Goal: Use online tool/utility

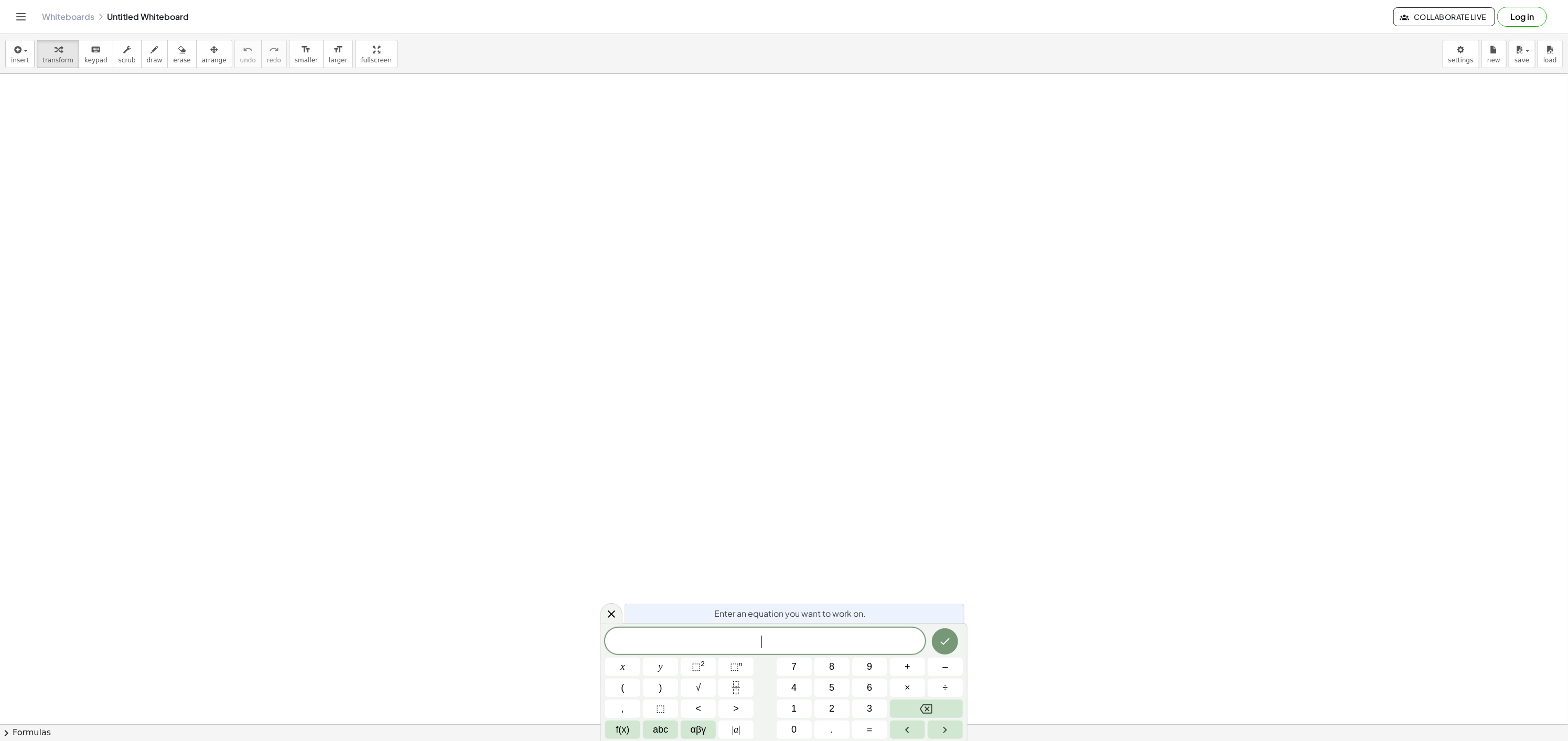
click at [738, 632] on div "​" at bounding box center [764, 641] width 320 height 26
click at [946, 633] on icon "Done" at bounding box center [945, 638] width 13 height 13
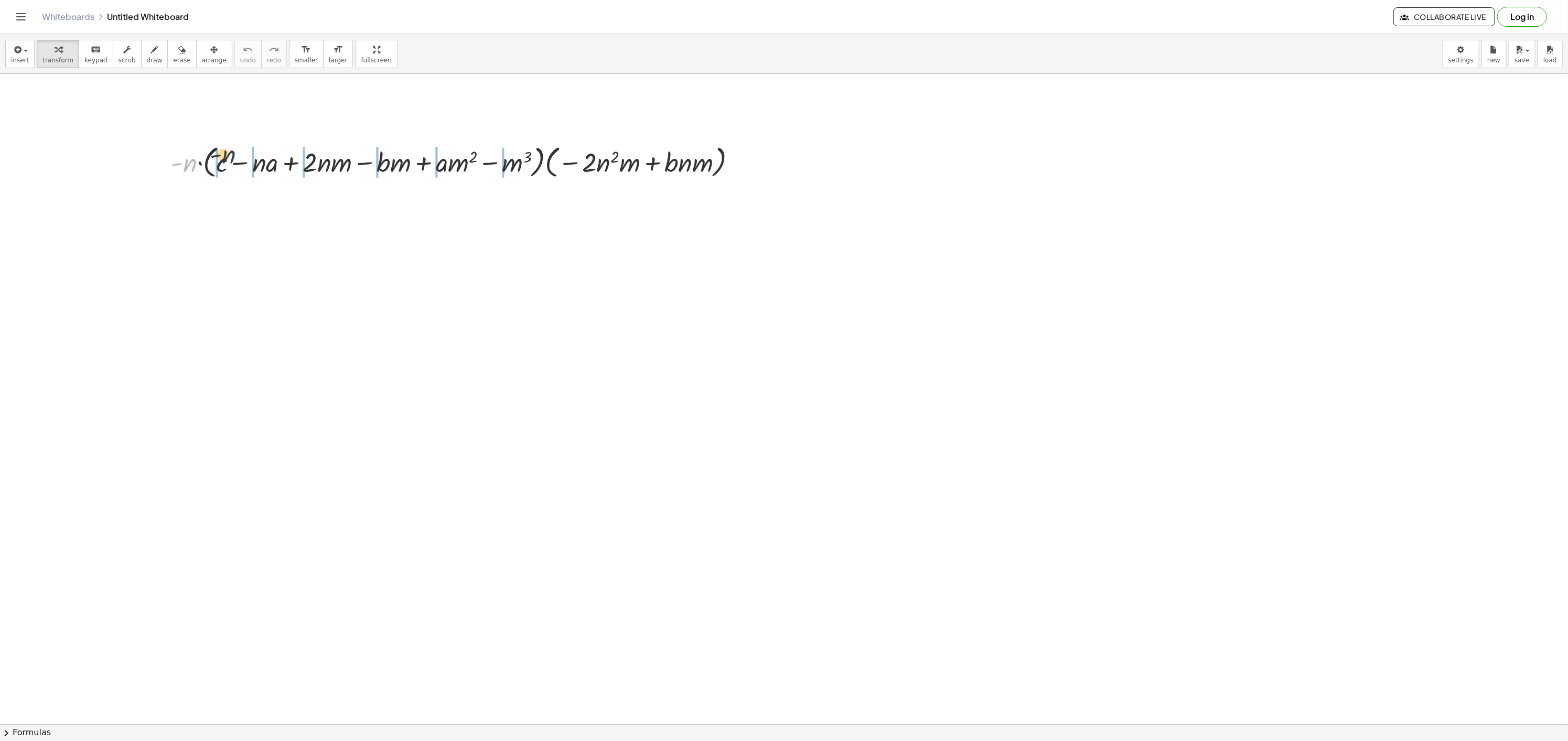
drag, startPoint x: 188, startPoint y: 169, endPoint x: 229, endPoint y: 160, distance: 42.0
click at [229, 160] on div at bounding box center [458, 161] width 584 height 40
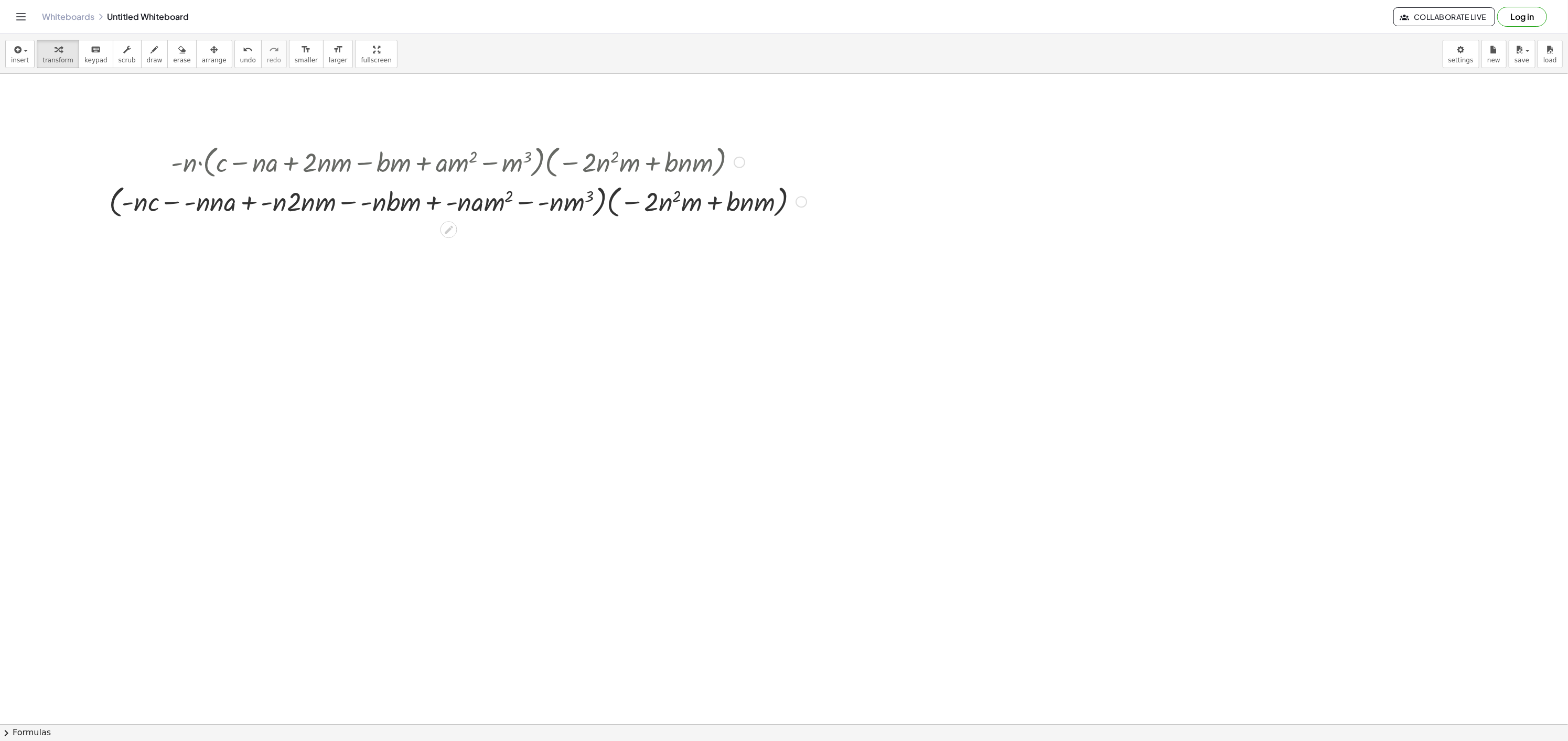
click at [184, 200] on div at bounding box center [458, 200] width 708 height 40
drag, startPoint x: 178, startPoint y: 202, endPoint x: 203, endPoint y: 199, distance: 25.2
click at [203, 199] on div at bounding box center [458, 200] width 708 height 40
click at [180, 210] on div at bounding box center [458, 200] width 708 height 40
click at [175, 203] on div at bounding box center [458, 200] width 696 height 40
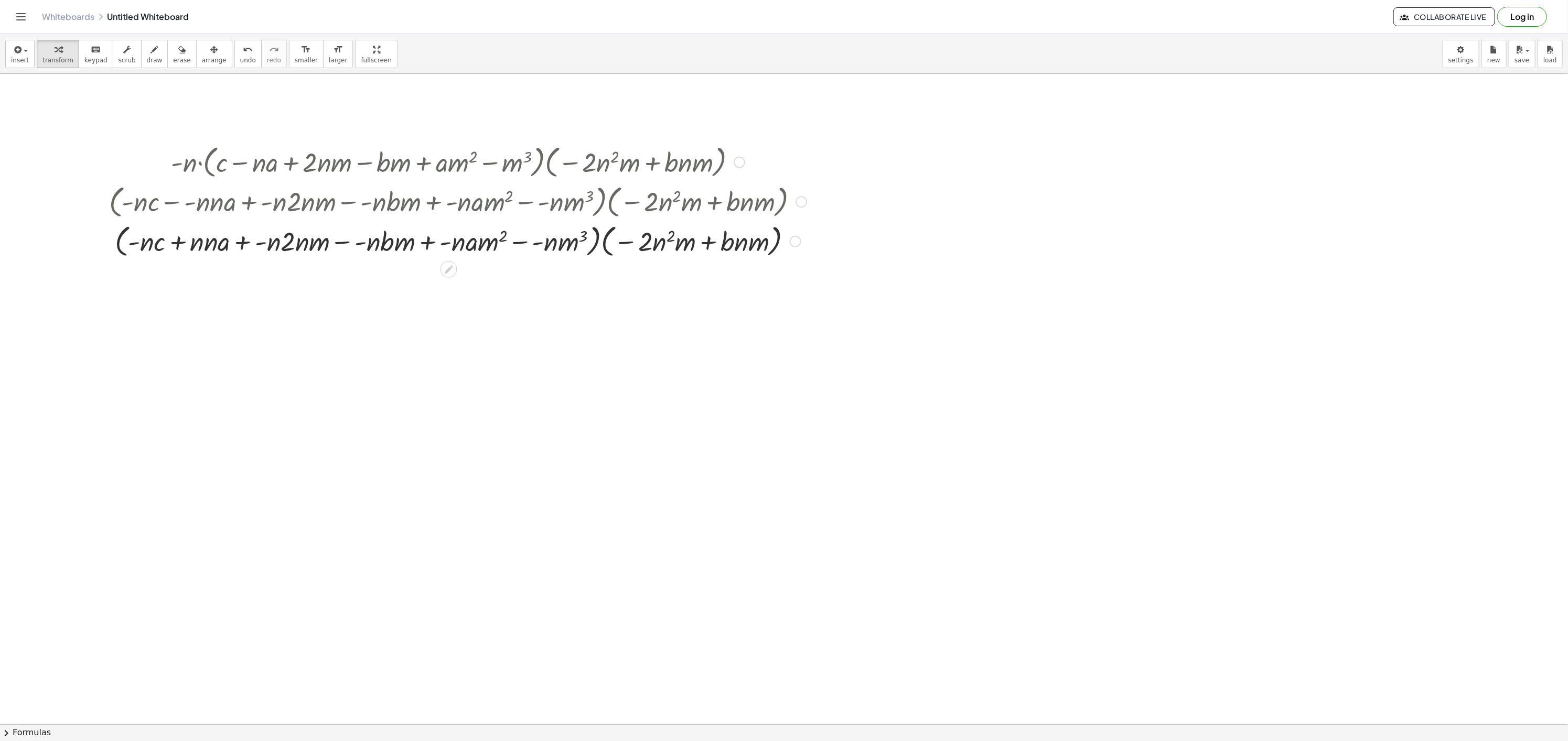
click at [251, 243] on div at bounding box center [458, 240] width 708 height 40
click at [345, 246] on div at bounding box center [458, 240] width 708 height 40
click at [419, 244] on div at bounding box center [458, 240] width 708 height 40
click at [511, 250] on div at bounding box center [458, 240] width 708 height 40
drag, startPoint x: 582, startPoint y: 244, endPoint x: 568, endPoint y: 241, distance: 14.3
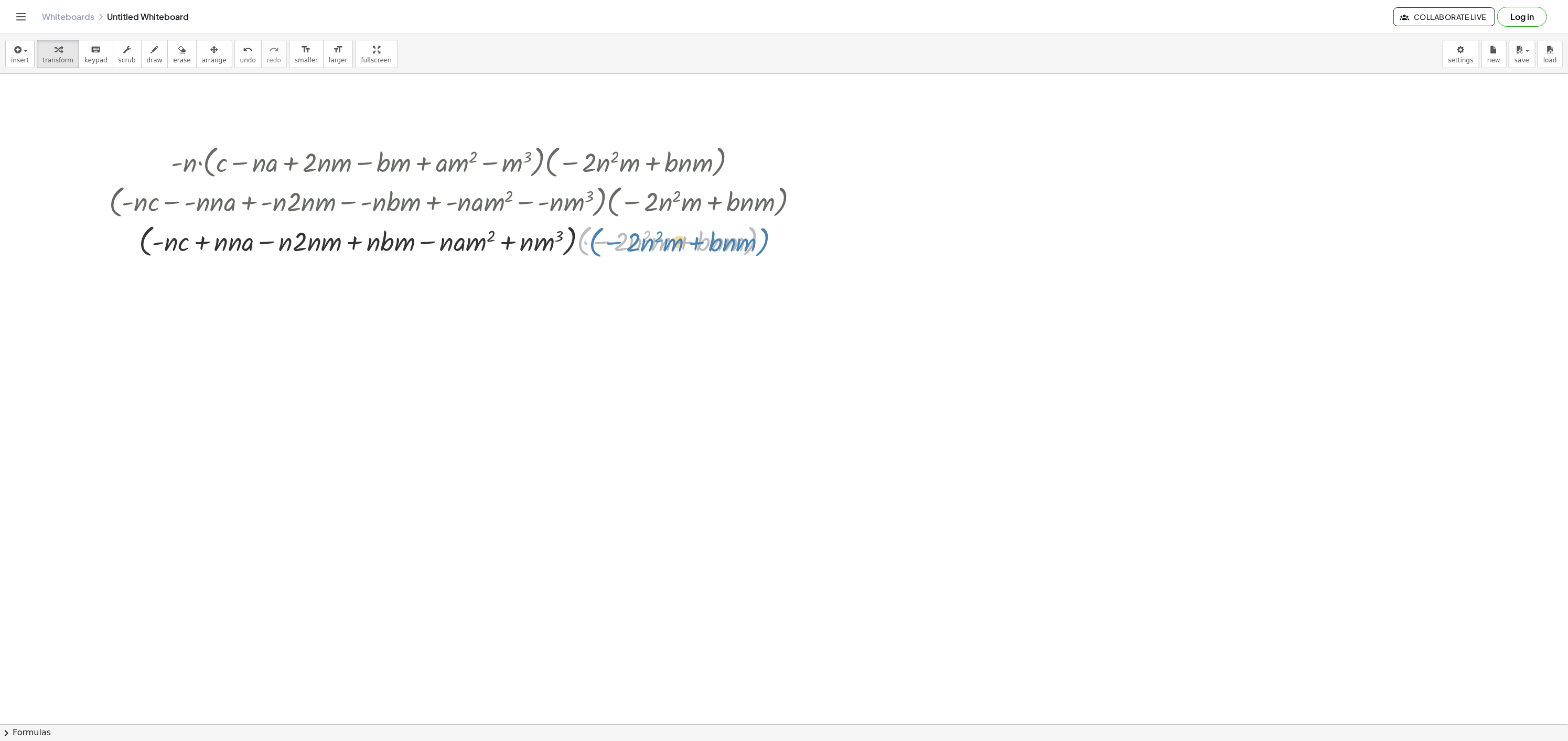
click at [587, 243] on div at bounding box center [458, 240] width 708 height 40
drag, startPoint x: 223, startPoint y: 240, endPoint x: 238, endPoint y: 244, distance: 15.5
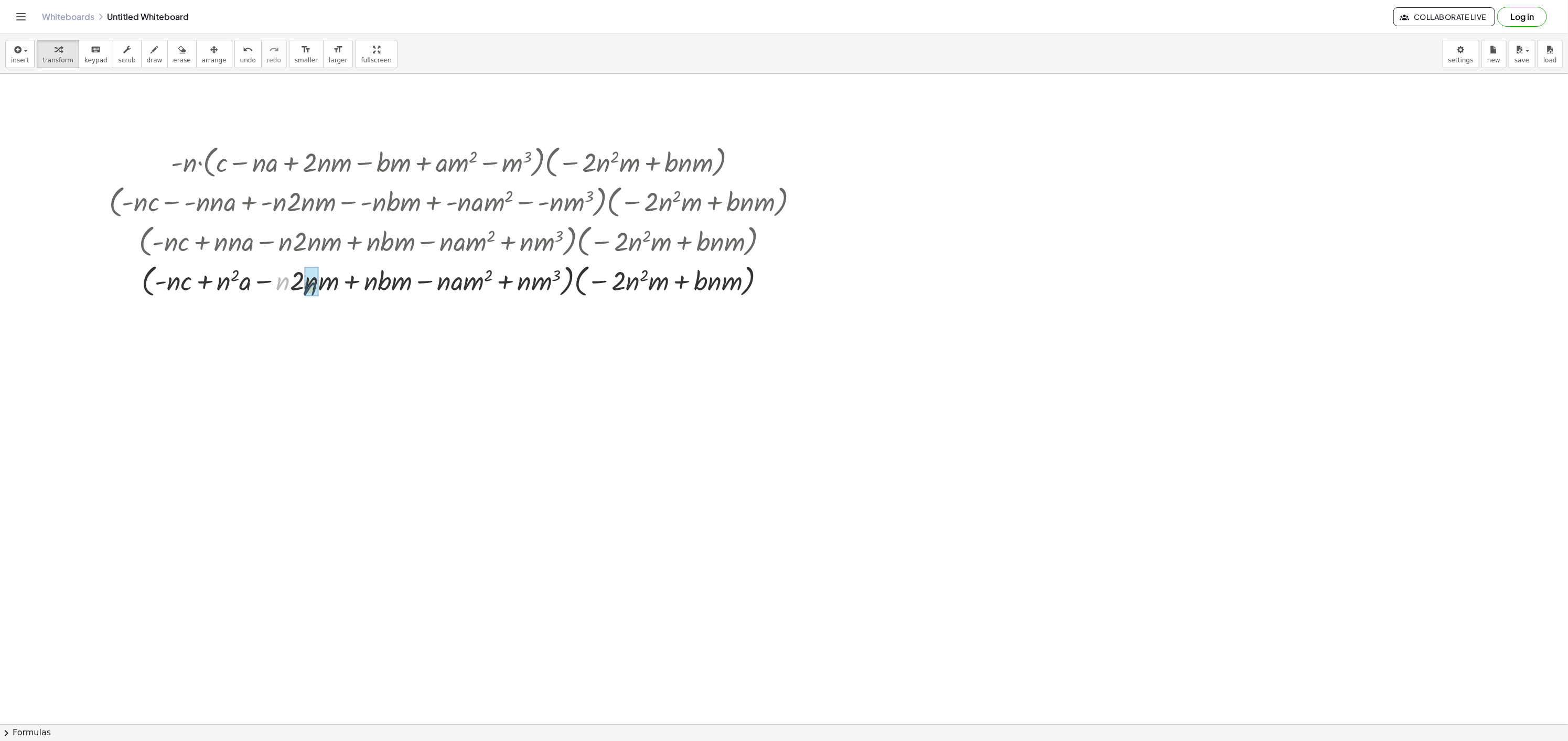
drag, startPoint x: 282, startPoint y: 285, endPoint x: 312, endPoint y: 290, distance: 30.4
drag, startPoint x: 574, startPoint y: 278, endPoint x: 263, endPoint y: 268, distance: 311.2
click at [263, 268] on div at bounding box center [458, 280] width 708 height 40
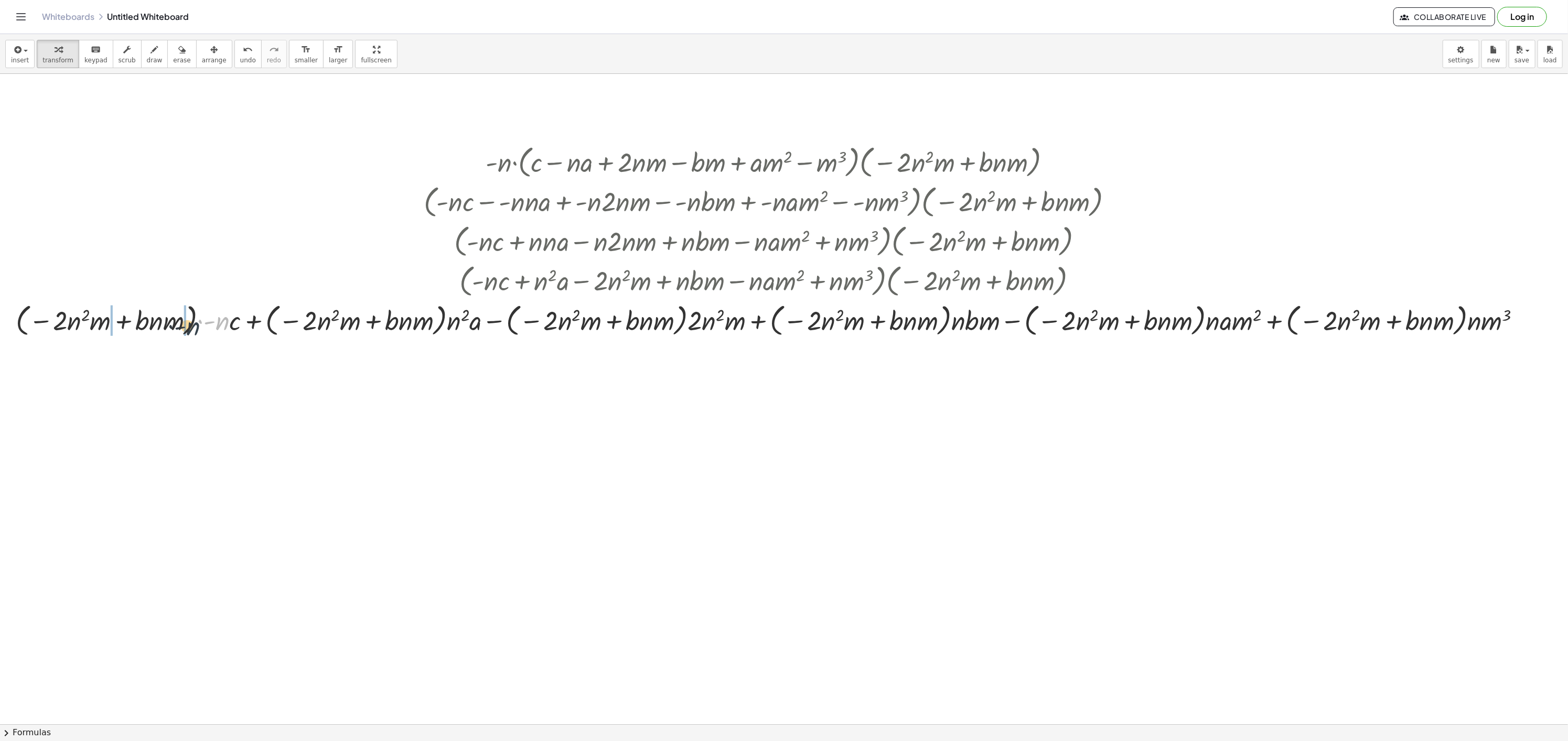
drag, startPoint x: 223, startPoint y: 325, endPoint x: 188, endPoint y: 330, distance: 35.4
click at [188, 330] on div at bounding box center [772, 319] width 1524 height 40
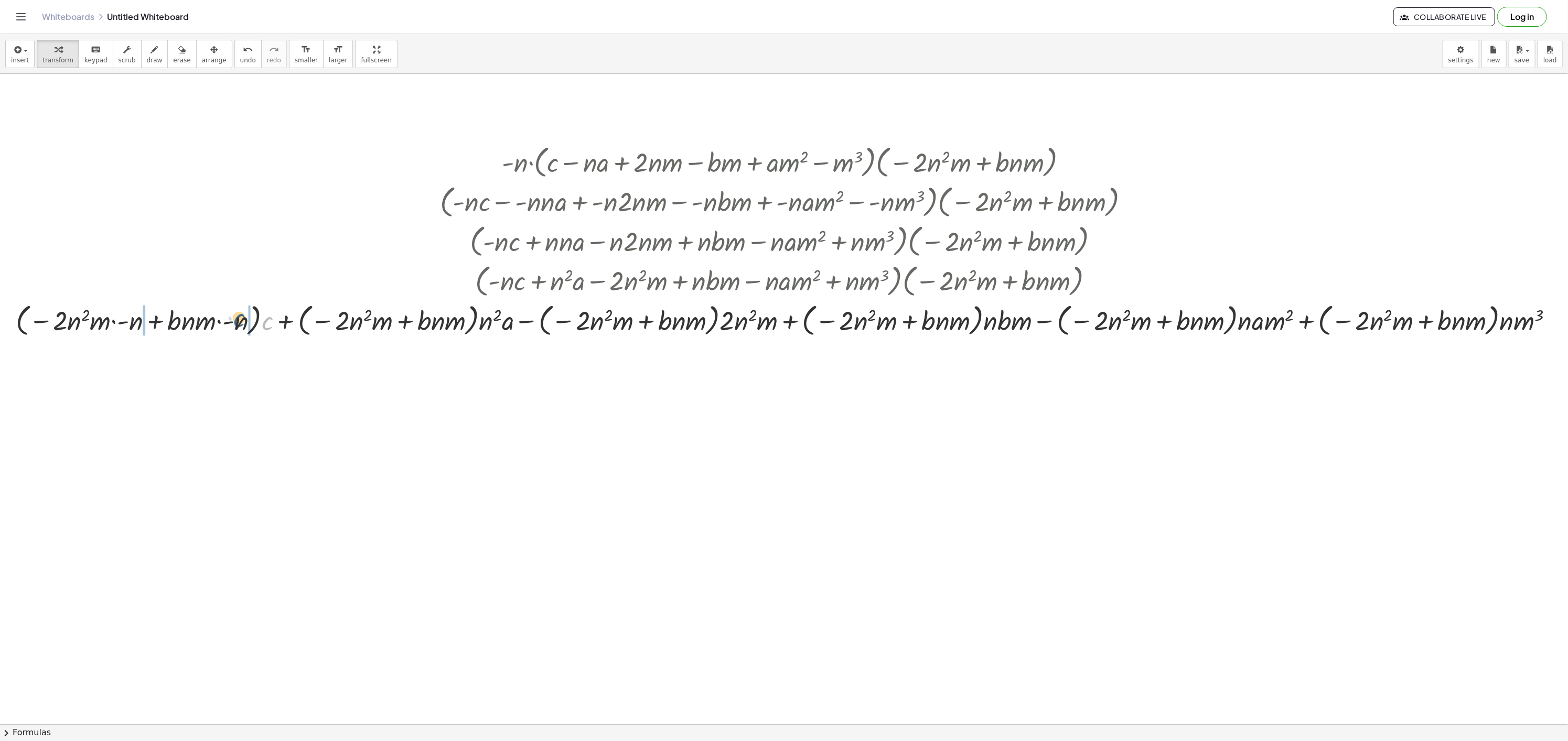
drag, startPoint x: 265, startPoint y: 329, endPoint x: 483, endPoint y: 372, distance: 222.2
click at [240, 326] on div at bounding box center [788, 319] width 1556 height 40
drag, startPoint x: 469, startPoint y: 324, endPoint x: 452, endPoint y: 327, distance: 17.3
click at [452, 327] on div at bounding box center [784, 319] width 1538 height 40
drag, startPoint x: 478, startPoint y: 323, endPoint x: 447, endPoint y: 327, distance: 31.3
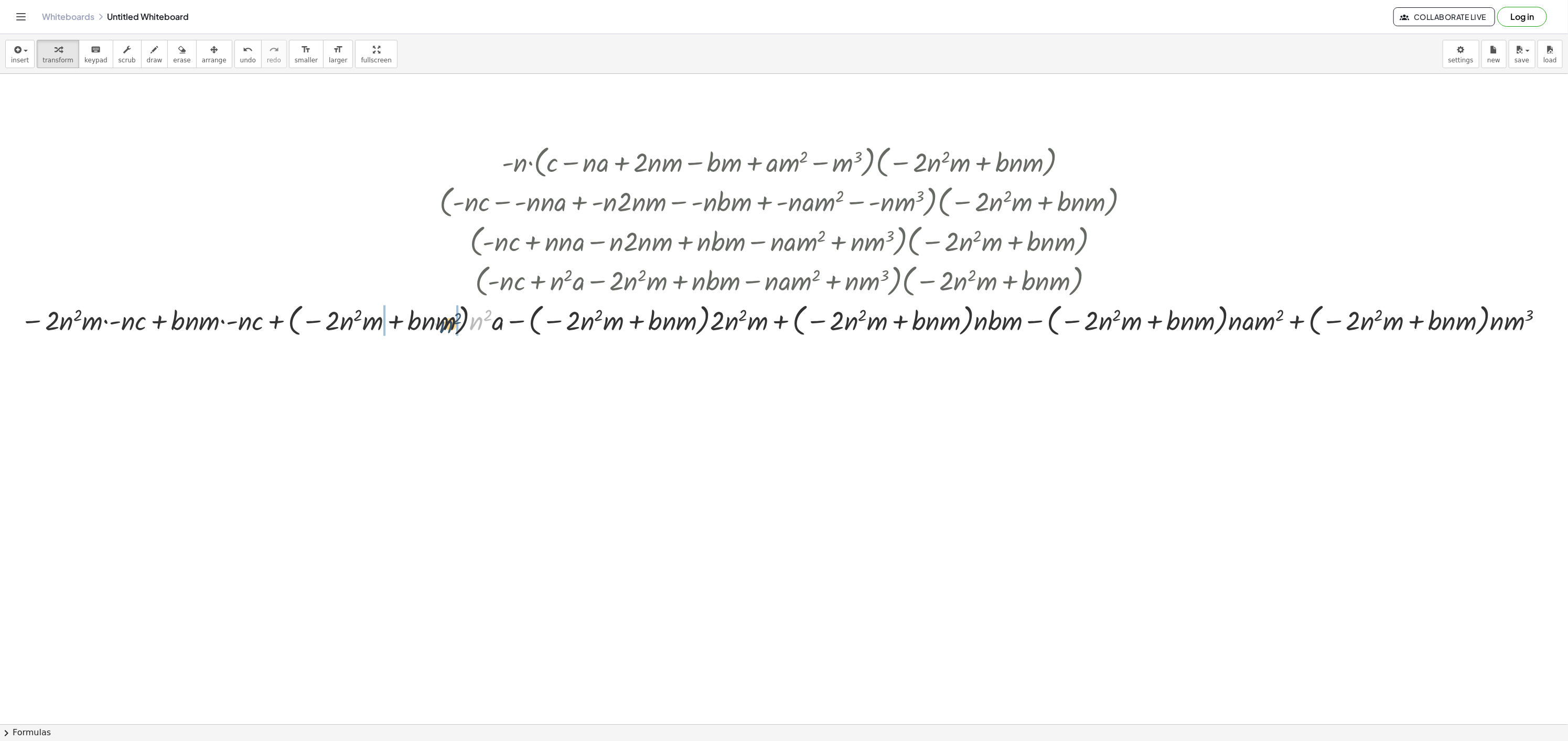
click at [447, 327] on div at bounding box center [784, 319] width 1538 height 40
drag, startPoint x: 521, startPoint y: 323, endPoint x: 500, endPoint y: 324, distance: 21.0
click at [500, 324] on div at bounding box center [791, 319] width 1561 height 40
drag, startPoint x: 714, startPoint y: 318, endPoint x: 687, endPoint y: 323, distance: 27.5
click at [687, 323] on div at bounding box center [790, 319] width 1522 height 40
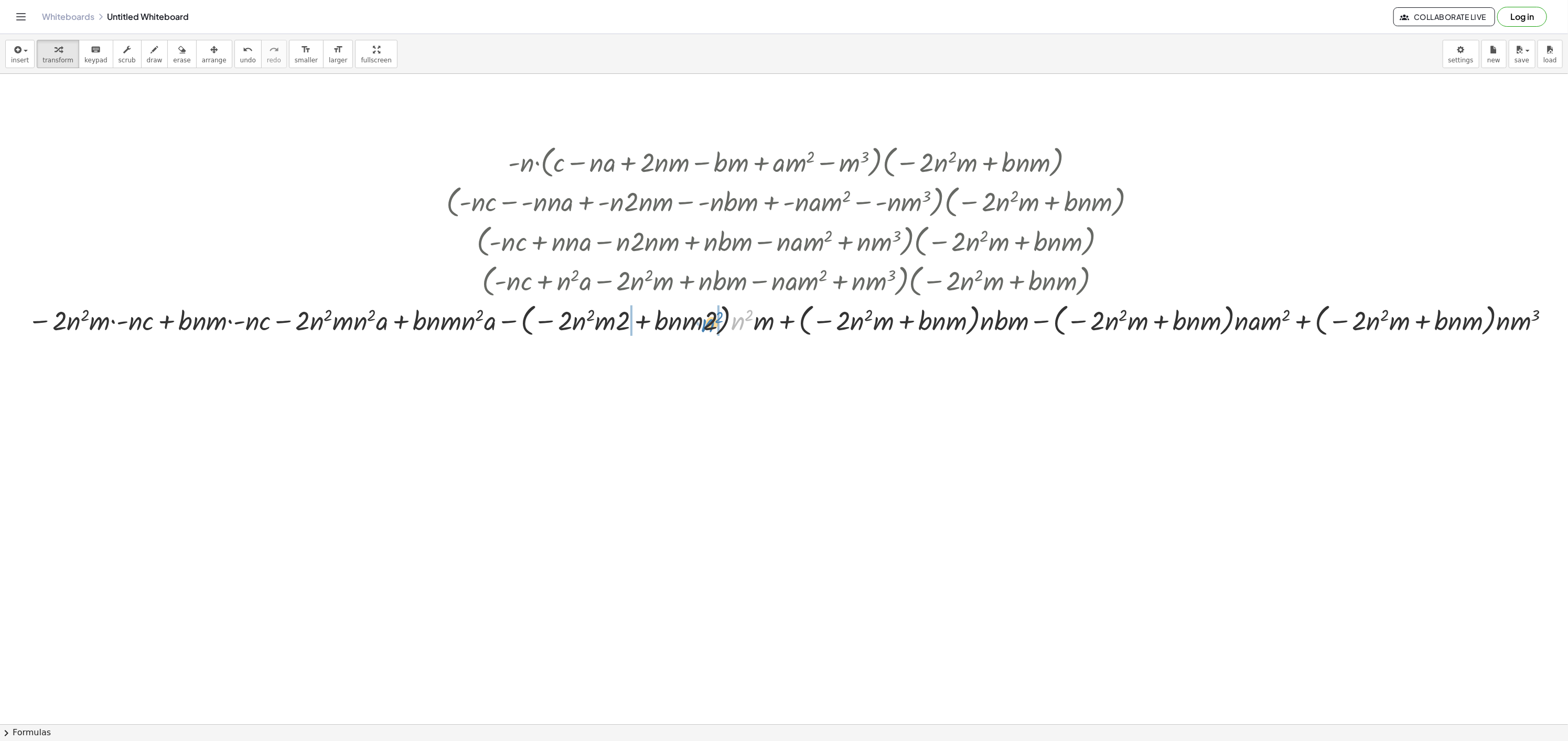
drag, startPoint x: 733, startPoint y: 318, endPoint x: 703, endPoint y: 319, distance: 30.0
click at [703, 319] on div at bounding box center [791, 319] width 1537 height 40
drag, startPoint x: 769, startPoint y: 324, endPoint x: 744, endPoint y: 323, distance: 25.0
click at [744, 323] on div at bounding box center [791, 319] width 1559 height 40
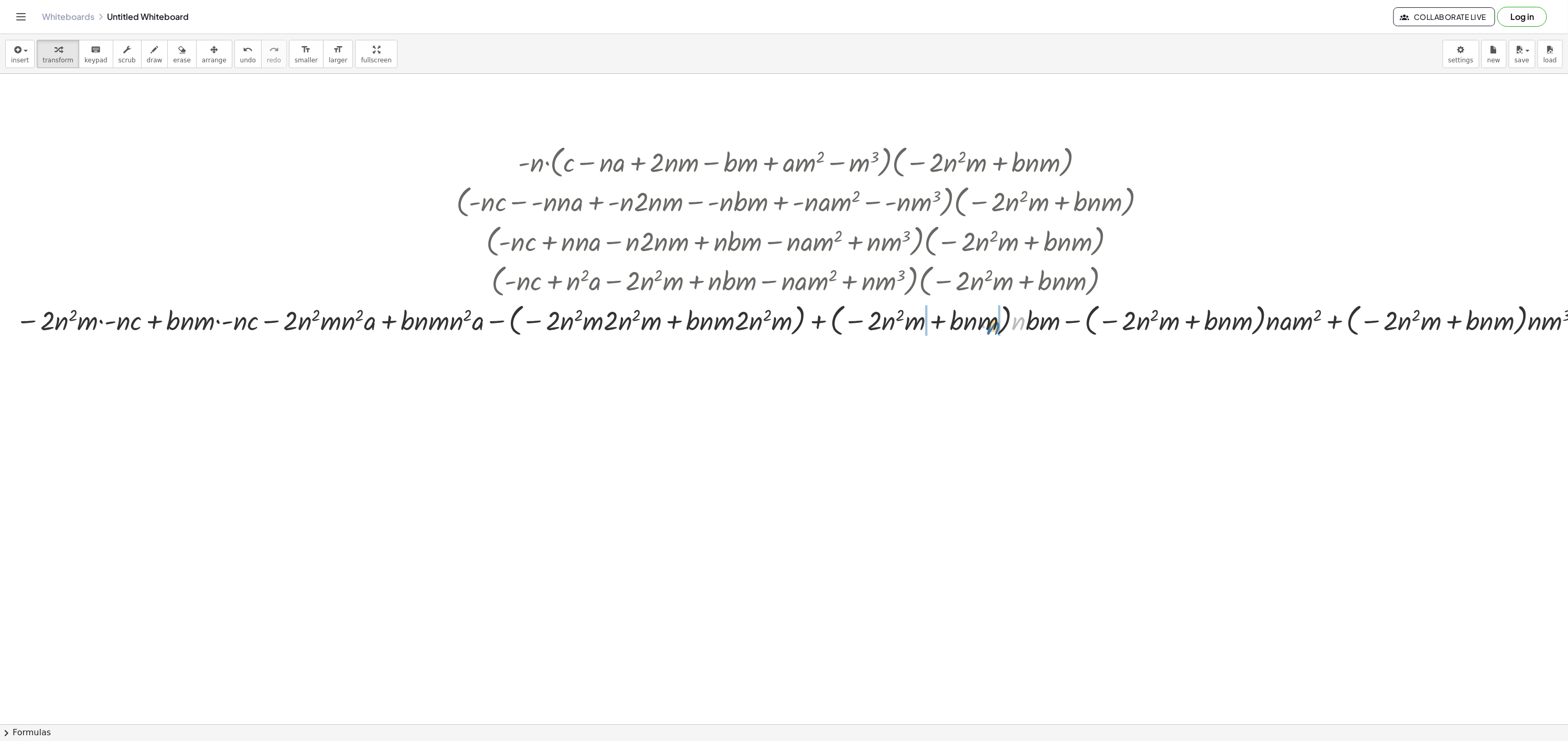
drag, startPoint x: 1003, startPoint y: 323, endPoint x: 995, endPoint y: 324, distance: 8.1
click at [995, 324] on div at bounding box center [800, 319] width 1580 height 40
drag, startPoint x: 1028, startPoint y: 323, endPoint x: 1112, endPoint y: 324, distance: 84.0
click at [1024, 323] on div at bounding box center [807, 319] width 1594 height 40
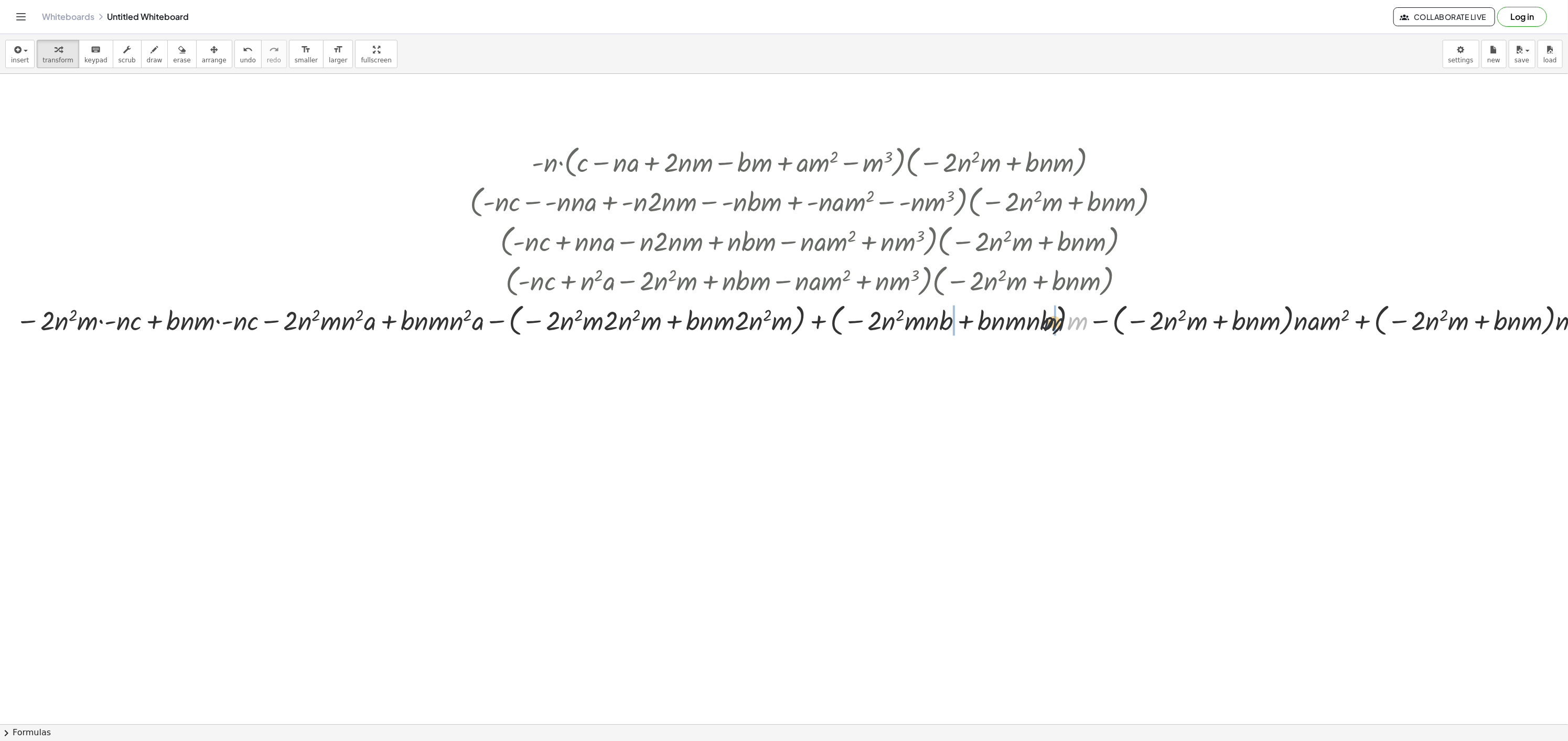
drag, startPoint x: 1077, startPoint y: 326, endPoint x: 1052, endPoint y: 327, distance: 25.0
click at [1052, 327] on div at bounding box center [814, 319] width 1608 height 40
drag, startPoint x: 1286, startPoint y: 326, endPoint x: 1263, endPoint y: 332, distance: 23.8
click at [1263, 332] on div at bounding box center [814, 319] width 1578 height 40
drag, startPoint x: 1304, startPoint y: 319, endPoint x: 1286, endPoint y: 319, distance: 18.0
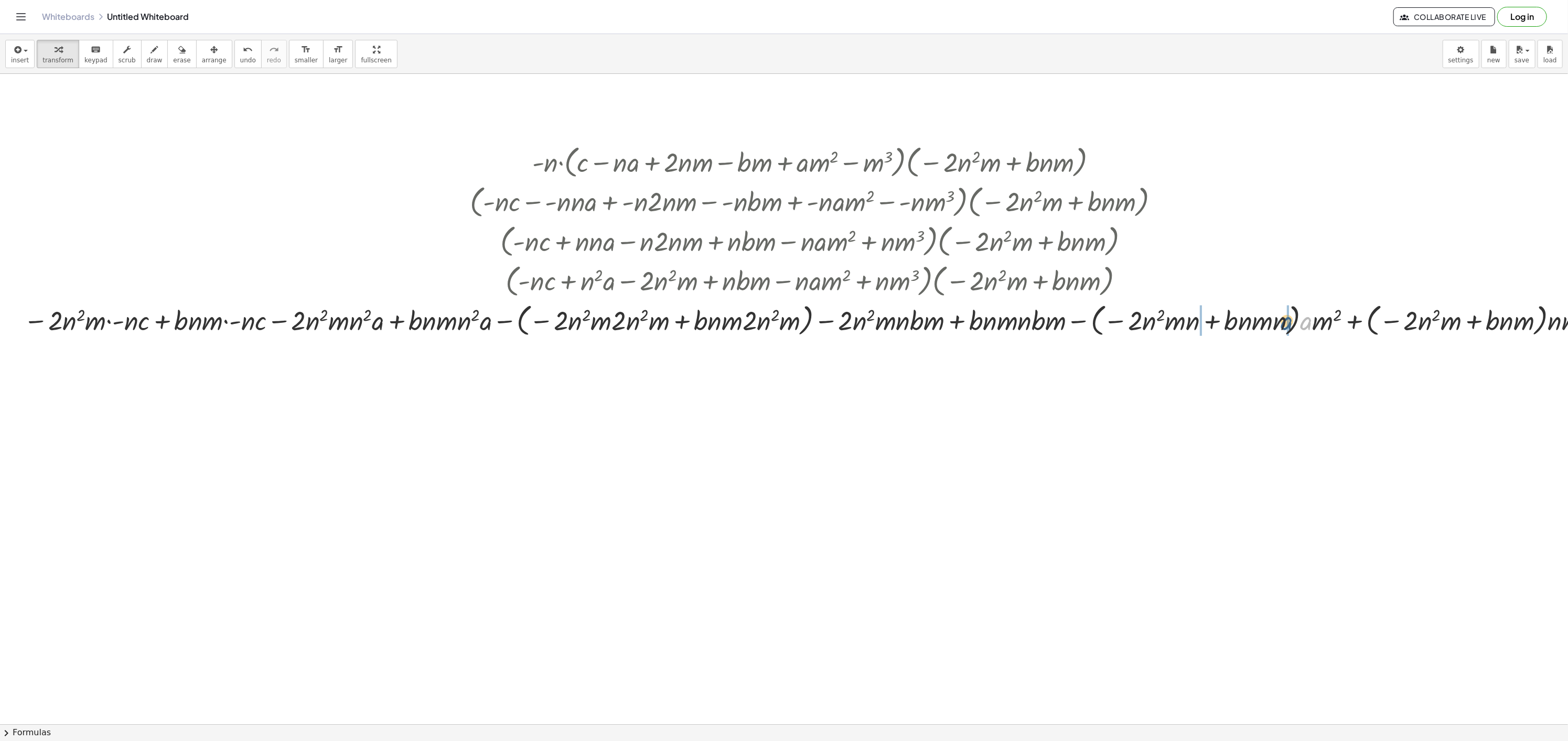
click at [1286, 319] on div at bounding box center [815, 319] width 1592 height 40
drag, startPoint x: 1327, startPoint y: 323, endPoint x: 1302, endPoint y: 327, distance: 25.3
click at [1302, 327] on div at bounding box center [815, 319] width 1605 height 40
drag, startPoint x: 1332, startPoint y: 327, endPoint x: 1156, endPoint y: 739, distance: 448.0
click at [1293, 332] on div at bounding box center [815, 319] width 1605 height 40
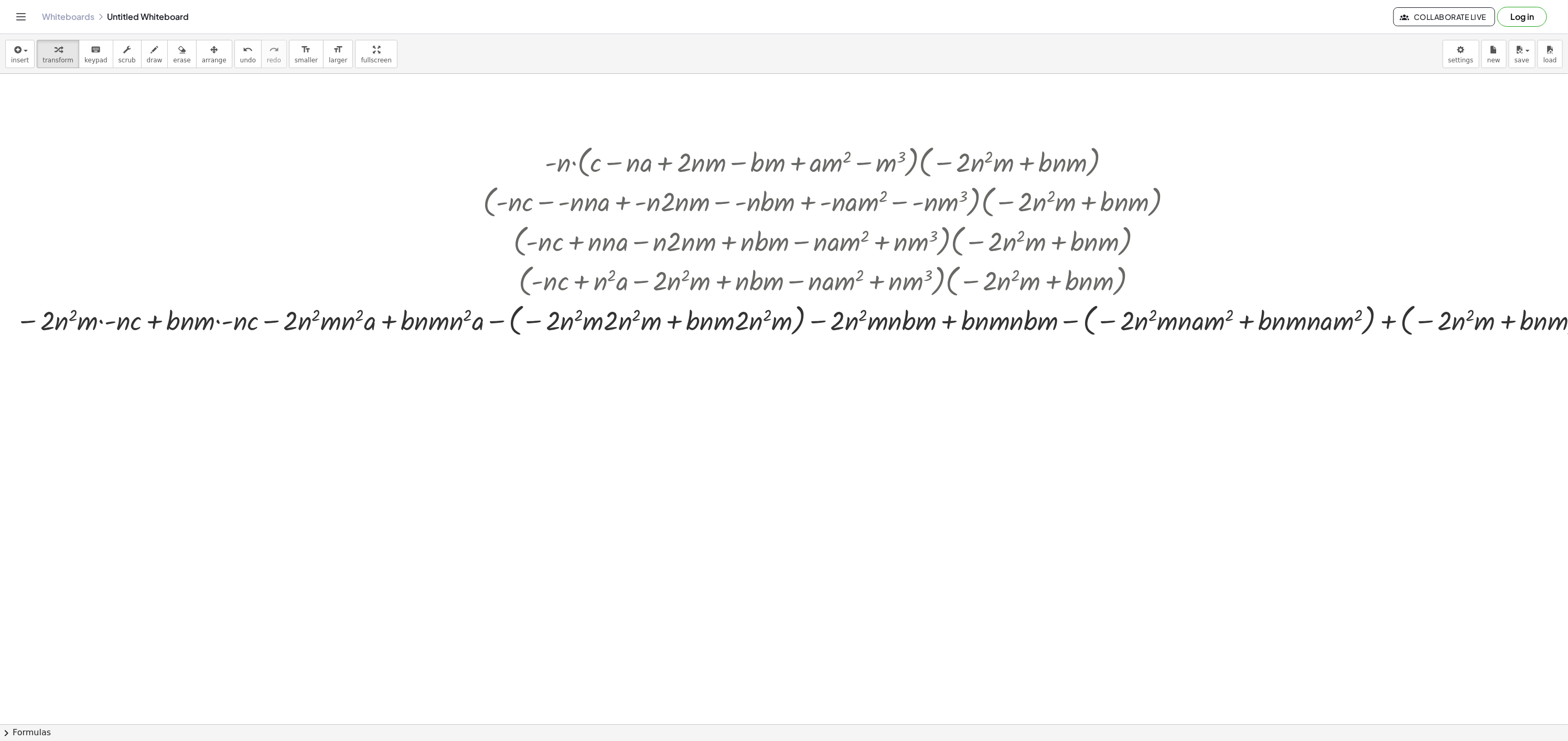
scroll to position [0, 97]
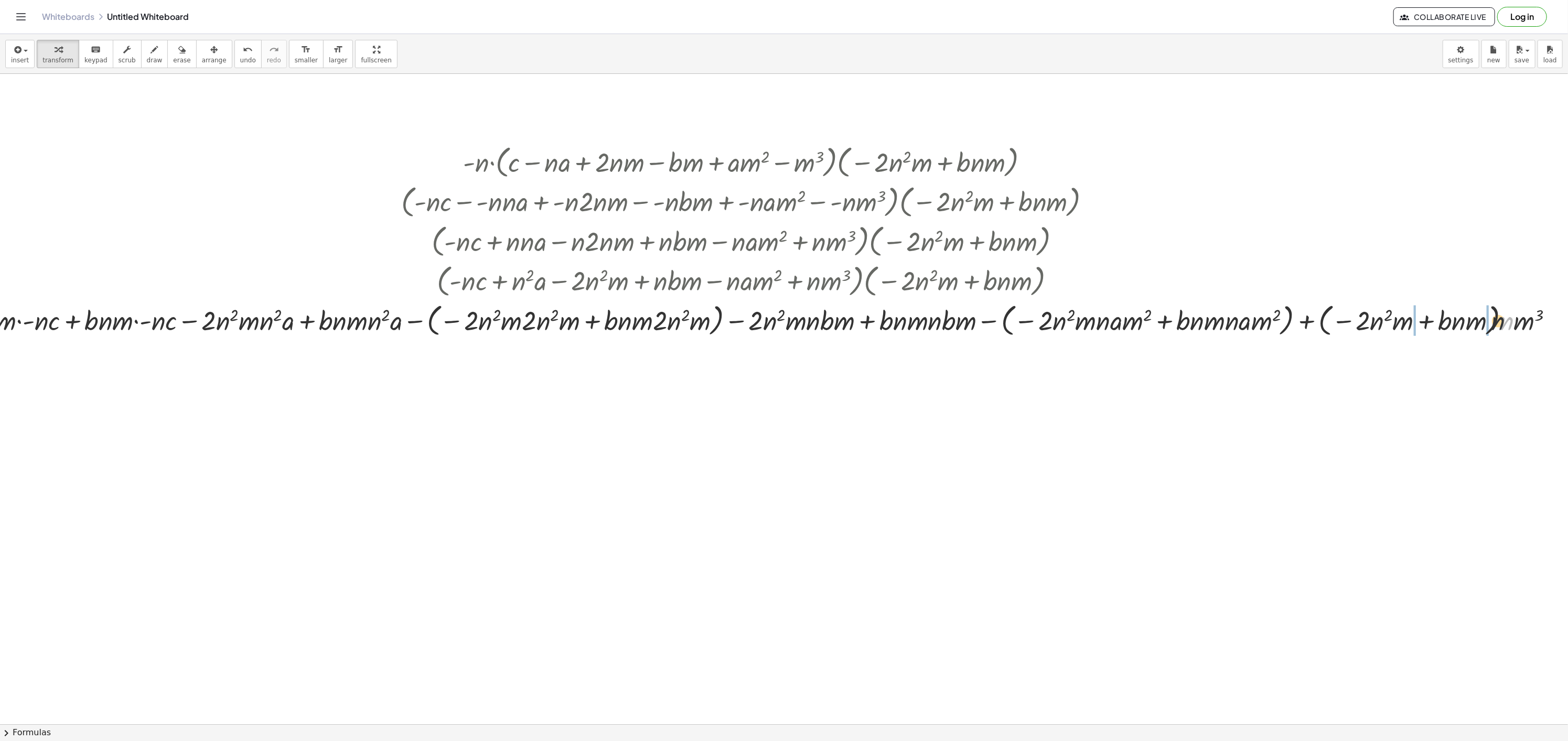
drag, startPoint x: 1492, startPoint y: 326, endPoint x: 1380, endPoint y: 393, distance: 130.5
click at [1463, 323] on div at bounding box center [746, 319] width 1634 height 40
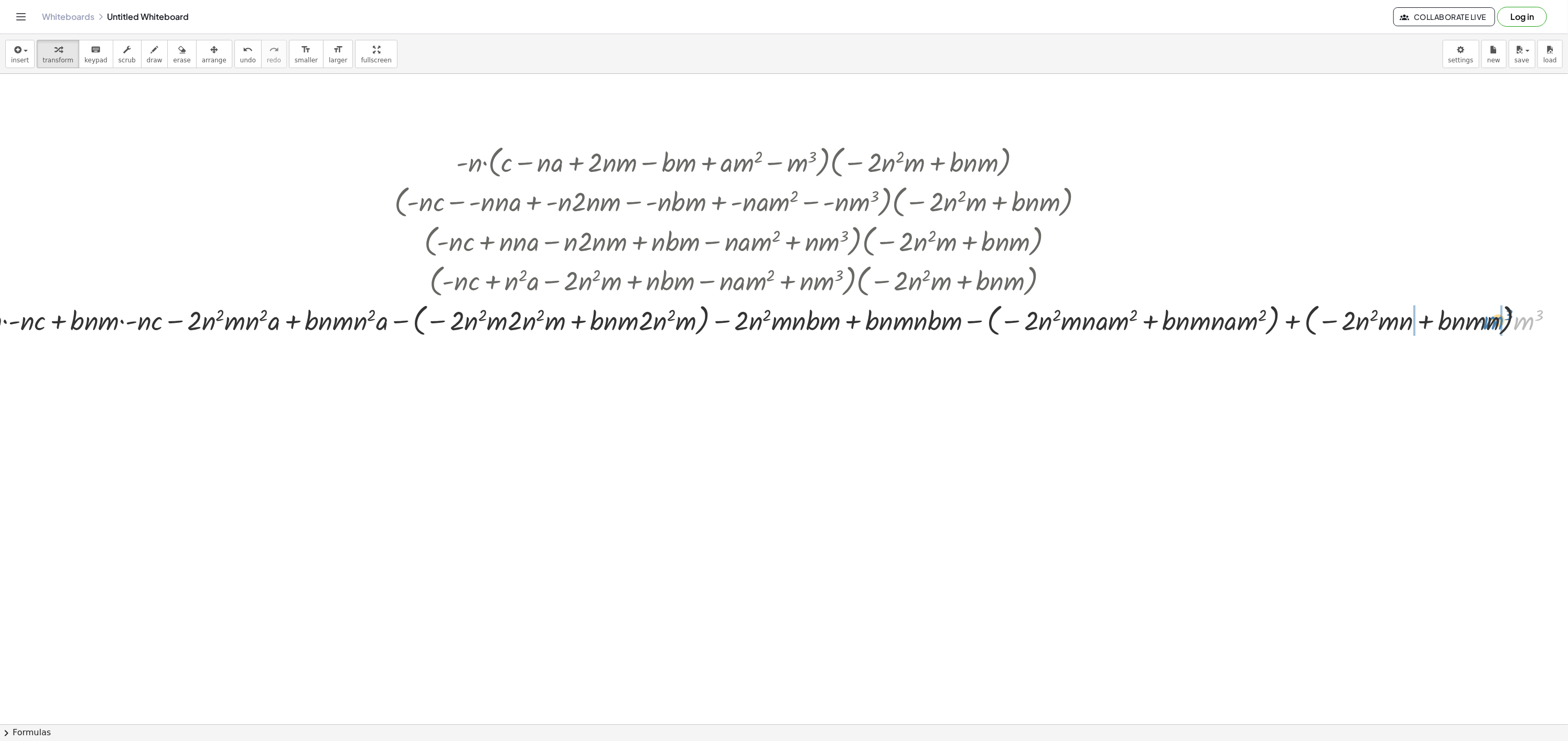
drag, startPoint x: 1523, startPoint y: 326, endPoint x: 1492, endPoint y: 326, distance: 31.0
click at [1492, 326] on div at bounding box center [738, 319] width 1648 height 40
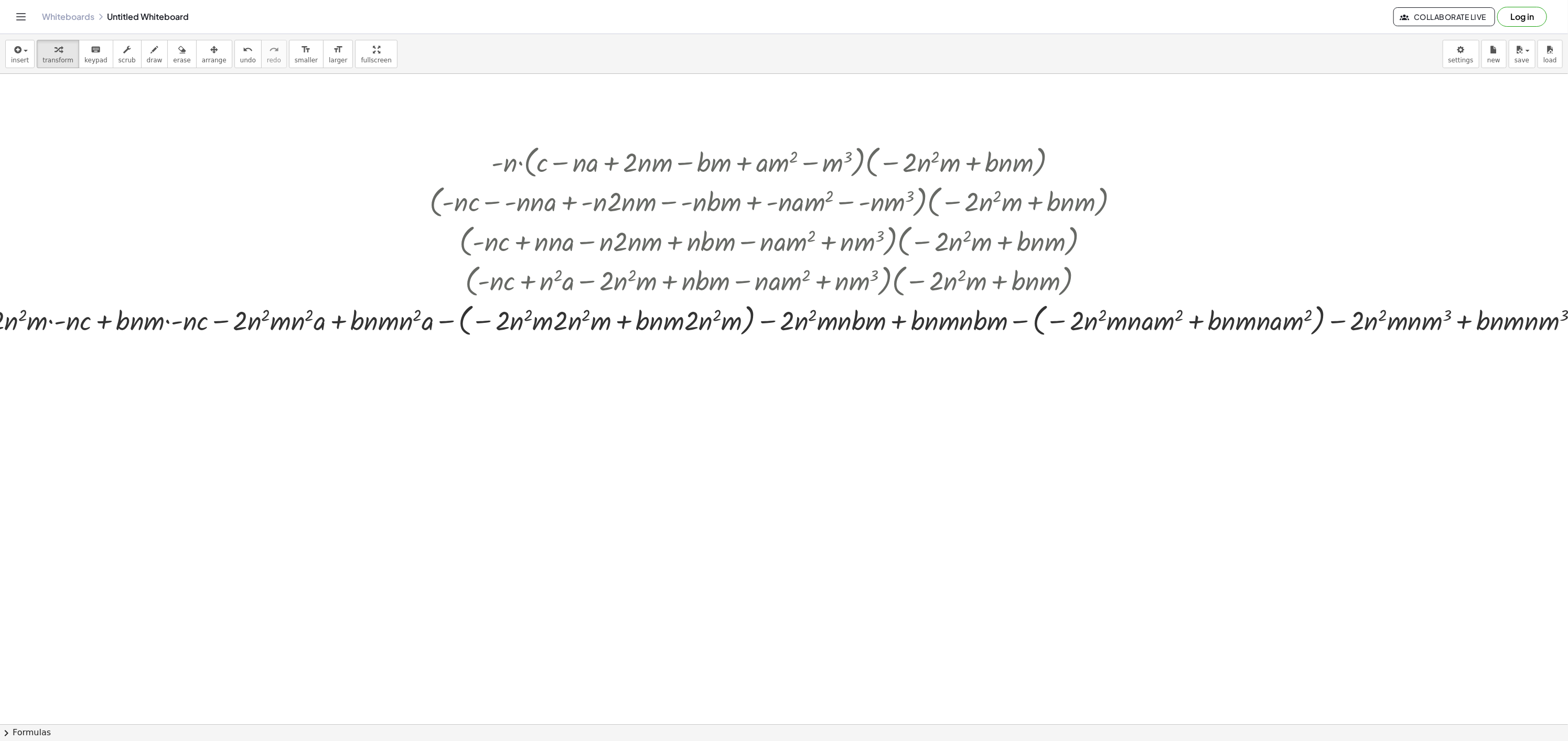
scroll to position [0, 0]
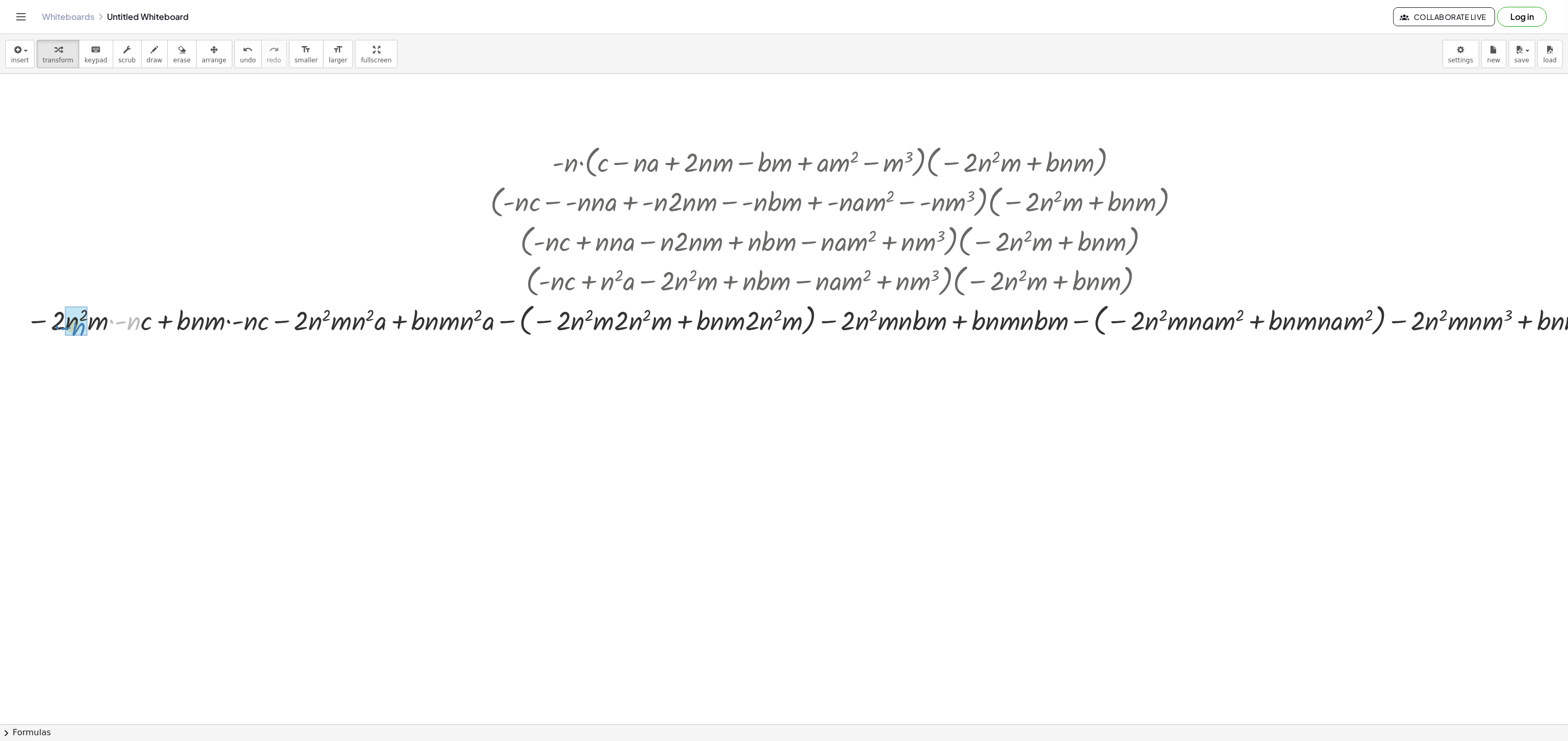
drag, startPoint x: 134, startPoint y: 326, endPoint x: 78, endPoint y: 332, distance: 56.3
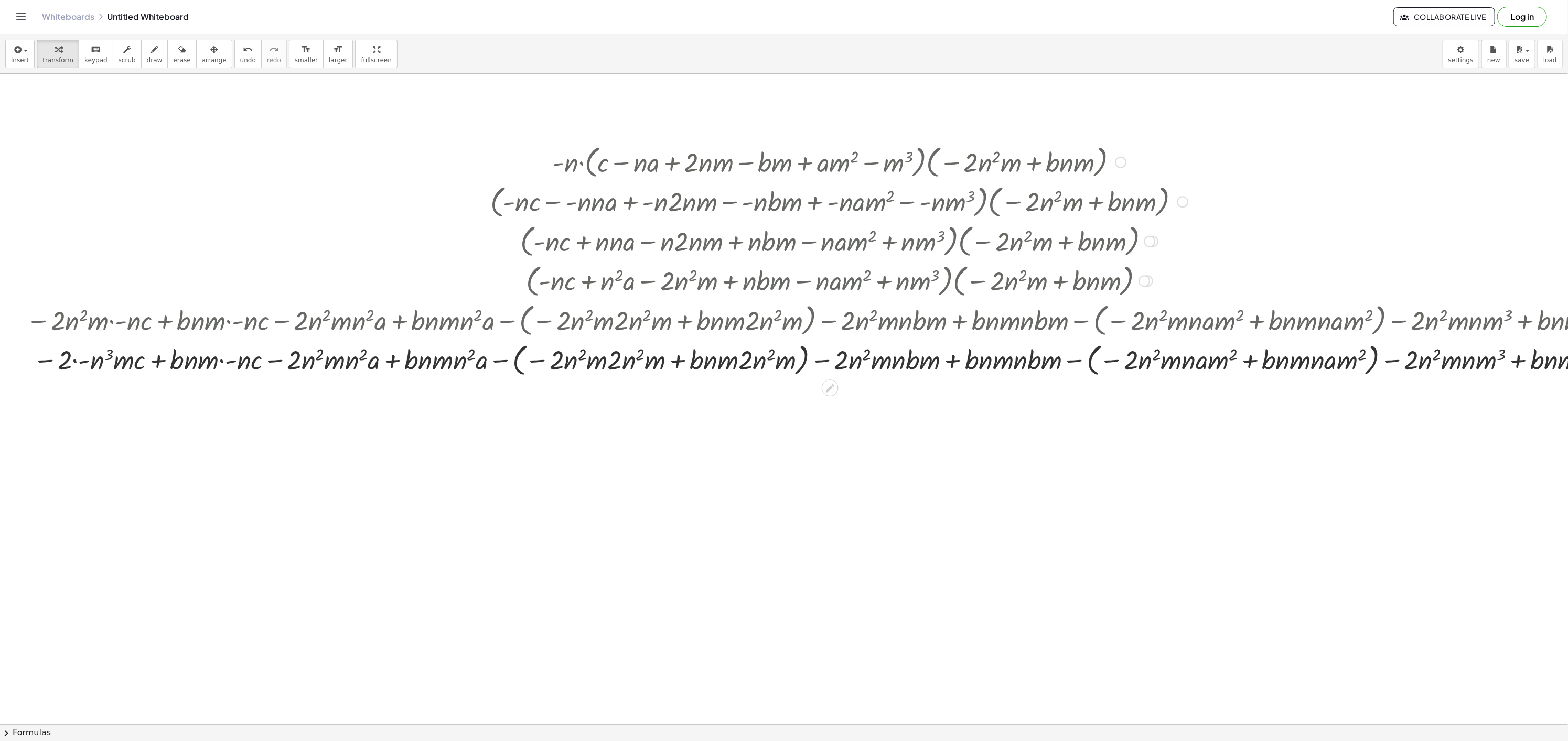
click at [78, 360] on div at bounding box center [834, 359] width 1627 height 40
click at [72, 367] on div at bounding box center [834, 359] width 1627 height 40
click at [78, 361] on div at bounding box center [834, 359] width 1627 height 40
drag, startPoint x: 240, startPoint y: 362, endPoint x: 192, endPoint y: 359, distance: 48.1
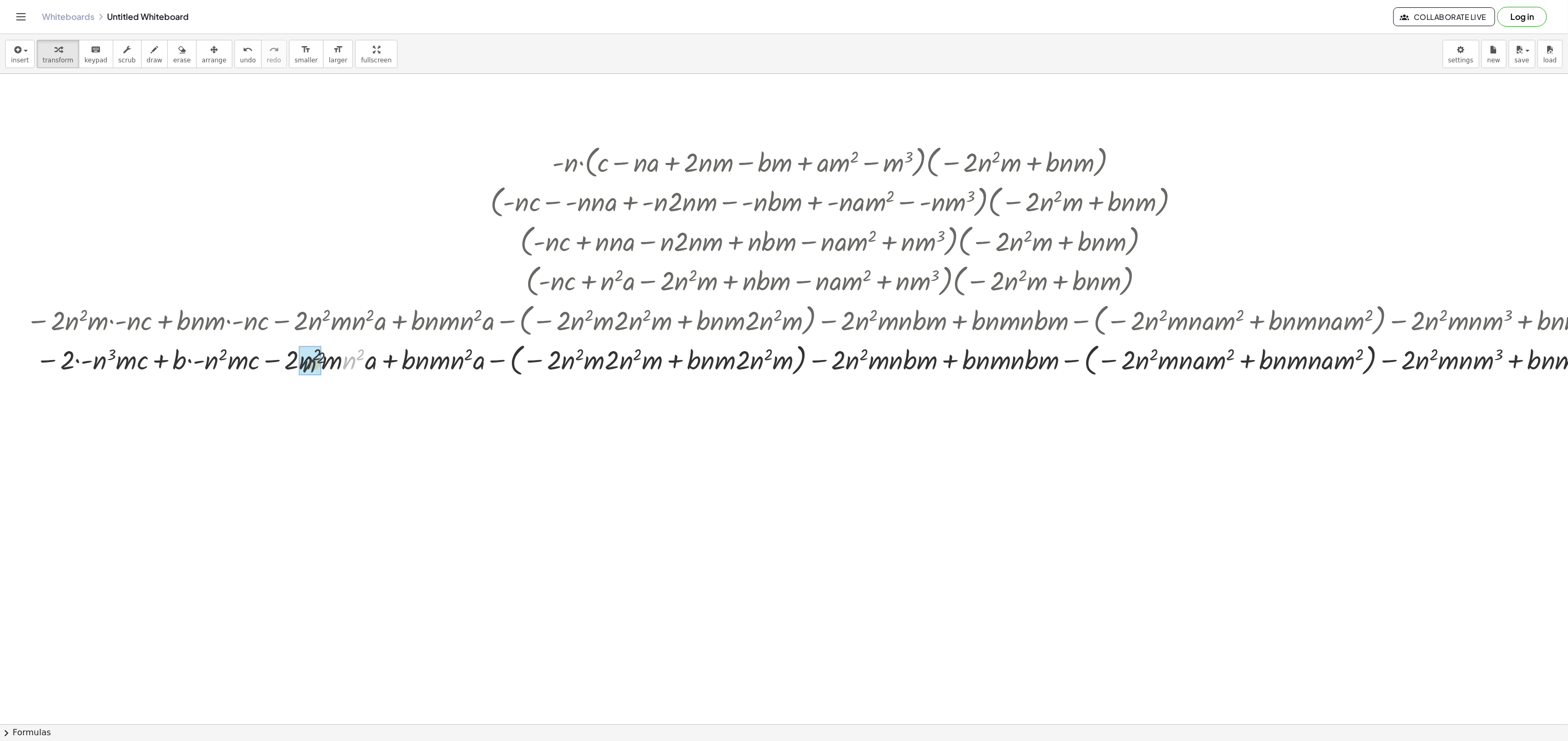
drag, startPoint x: 343, startPoint y: 363, endPoint x: 302, endPoint y: 366, distance: 41.1
drag, startPoint x: 460, startPoint y: 362, endPoint x: 419, endPoint y: 350, distance: 42.7
drag, startPoint x: 581, startPoint y: 360, endPoint x: 571, endPoint y: 359, distance: 10.0
drag, startPoint x: 623, startPoint y: 374, endPoint x: 613, endPoint y: 373, distance: 10.0
drag, startPoint x: 744, startPoint y: 365, endPoint x: 696, endPoint y: 359, distance: 48.4
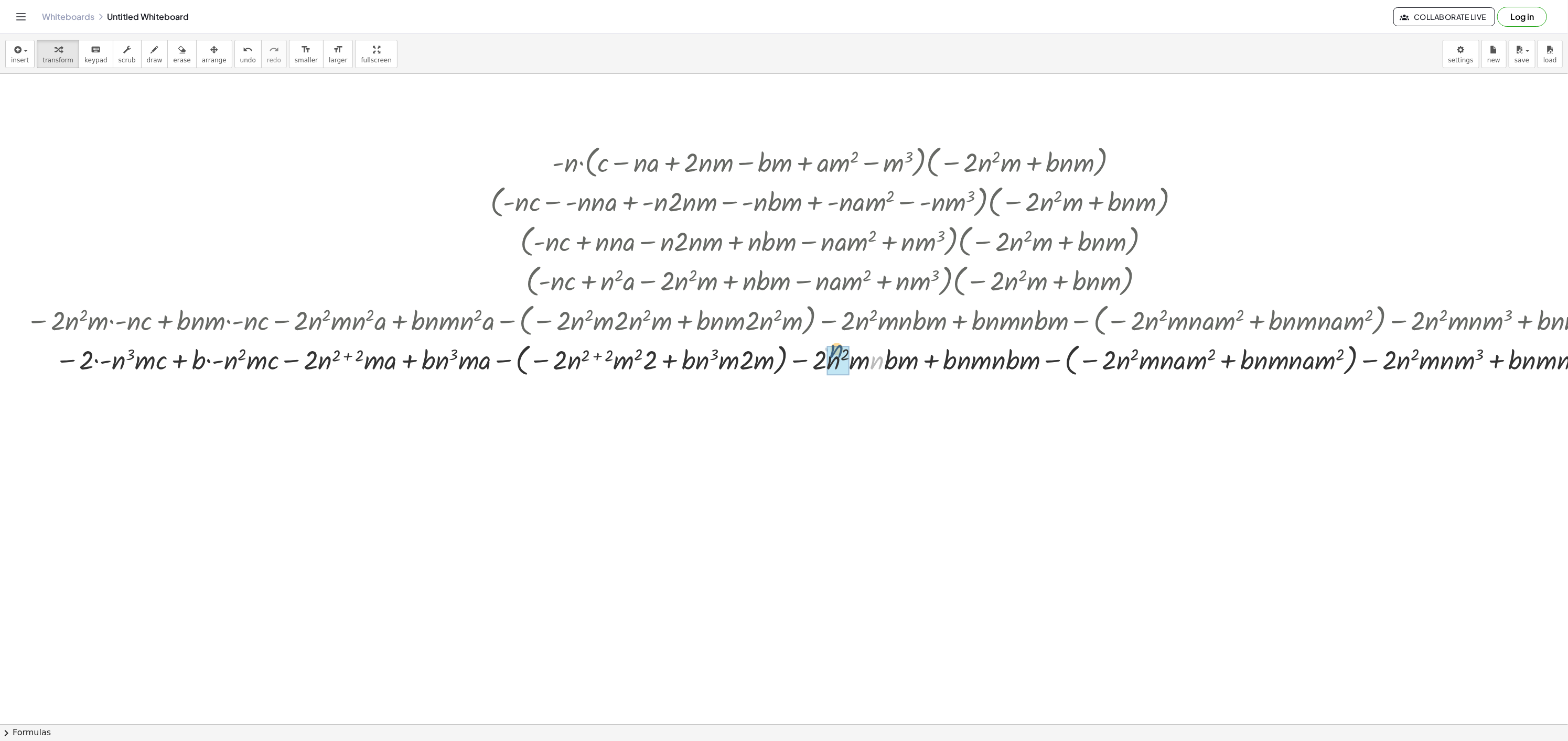
drag, startPoint x: 873, startPoint y: 365, endPoint x: 833, endPoint y: 353, distance: 41.8
drag, startPoint x: 993, startPoint y: 367, endPoint x: 953, endPoint y: 361, distance: 40.4
drag, startPoint x: 1016, startPoint y: 363, endPoint x: 982, endPoint y: 356, distance: 34.7
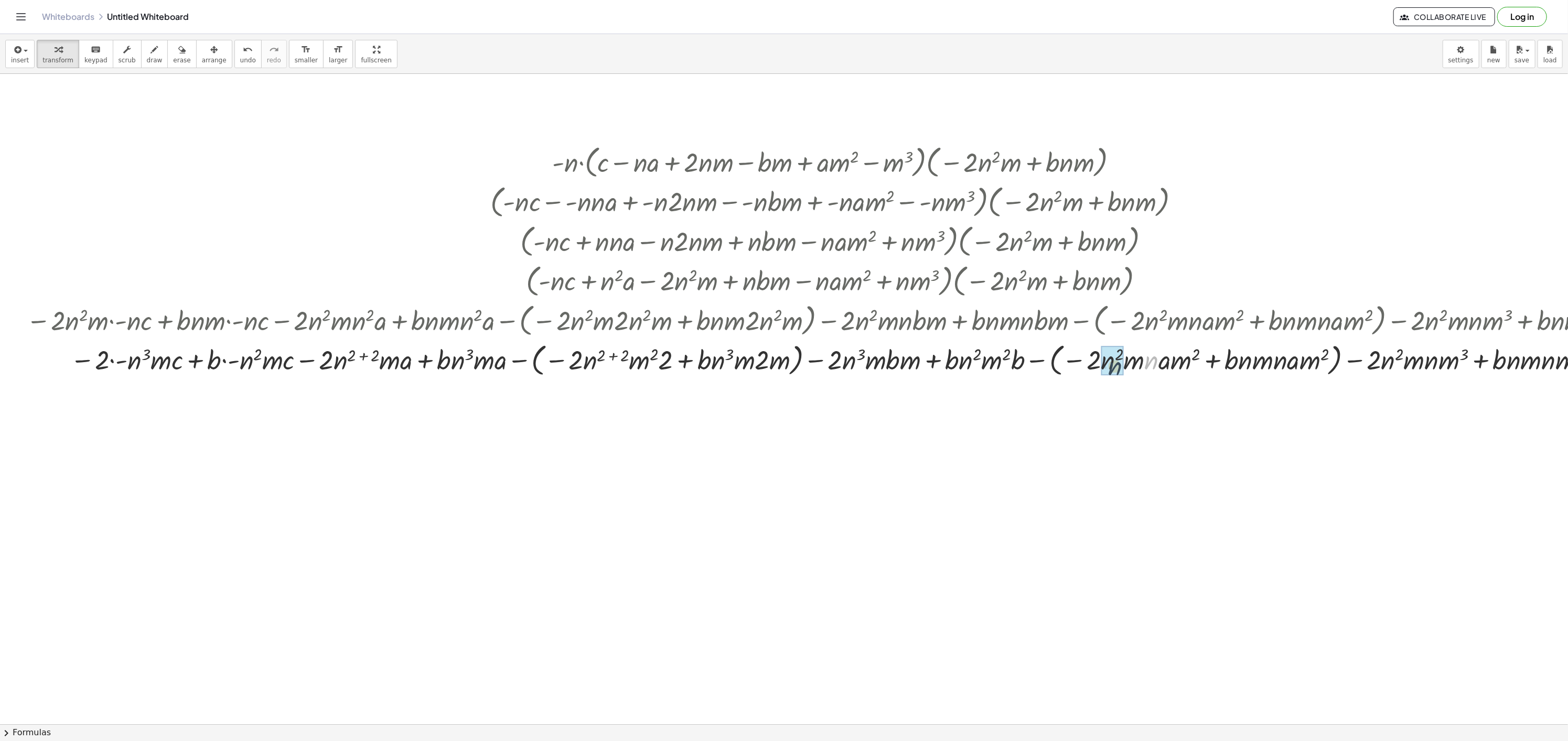
drag, startPoint x: 1153, startPoint y: 363, endPoint x: 1113, endPoint y: 368, distance: 40.3
drag, startPoint x: 1170, startPoint y: 365, endPoint x: 1261, endPoint y: 370, distance: 91.1
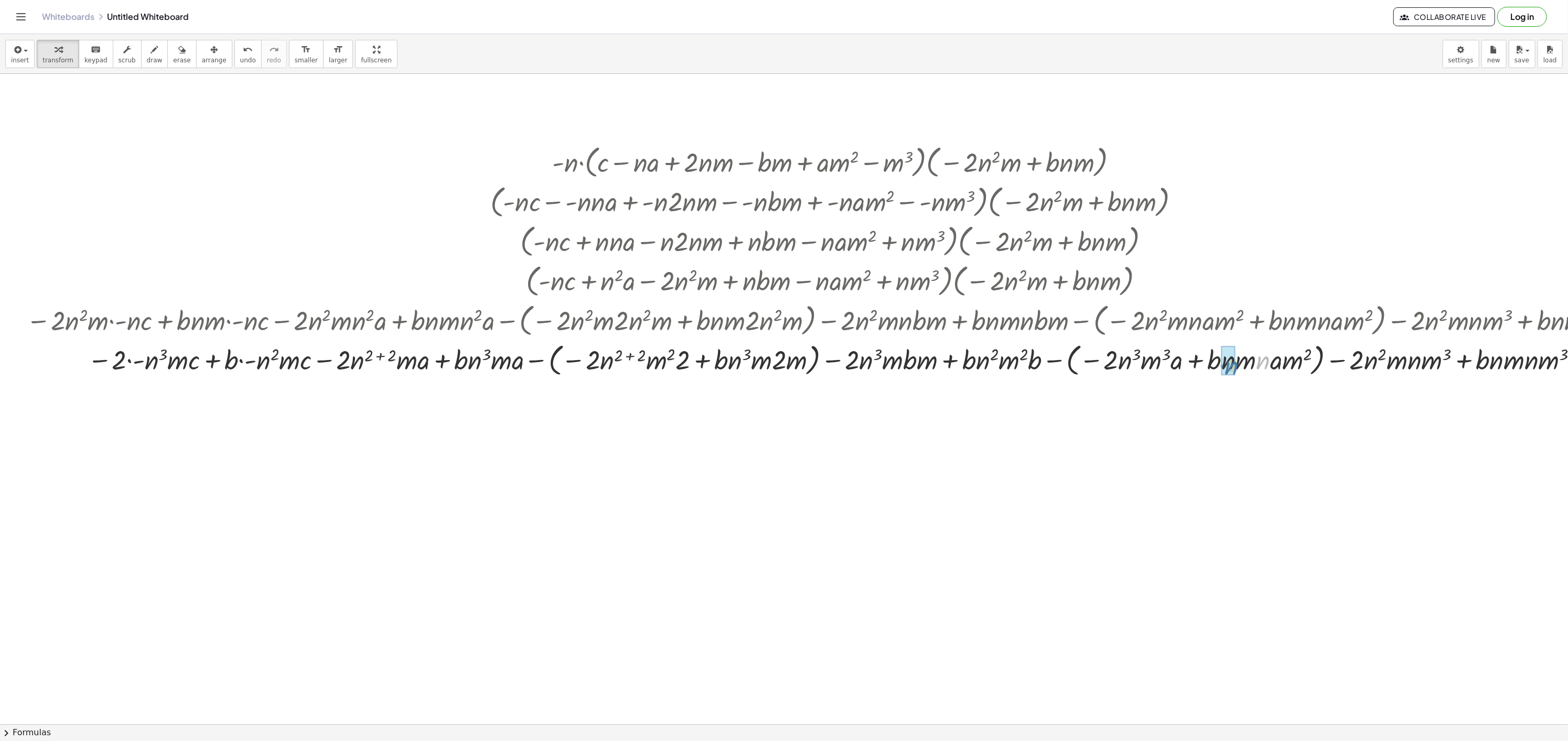
drag, startPoint x: 1261, startPoint y: 357, endPoint x: 1229, endPoint y: 363, distance: 32.6
drag, startPoint x: 1287, startPoint y: 364, endPoint x: 1254, endPoint y: 363, distance: 33.0
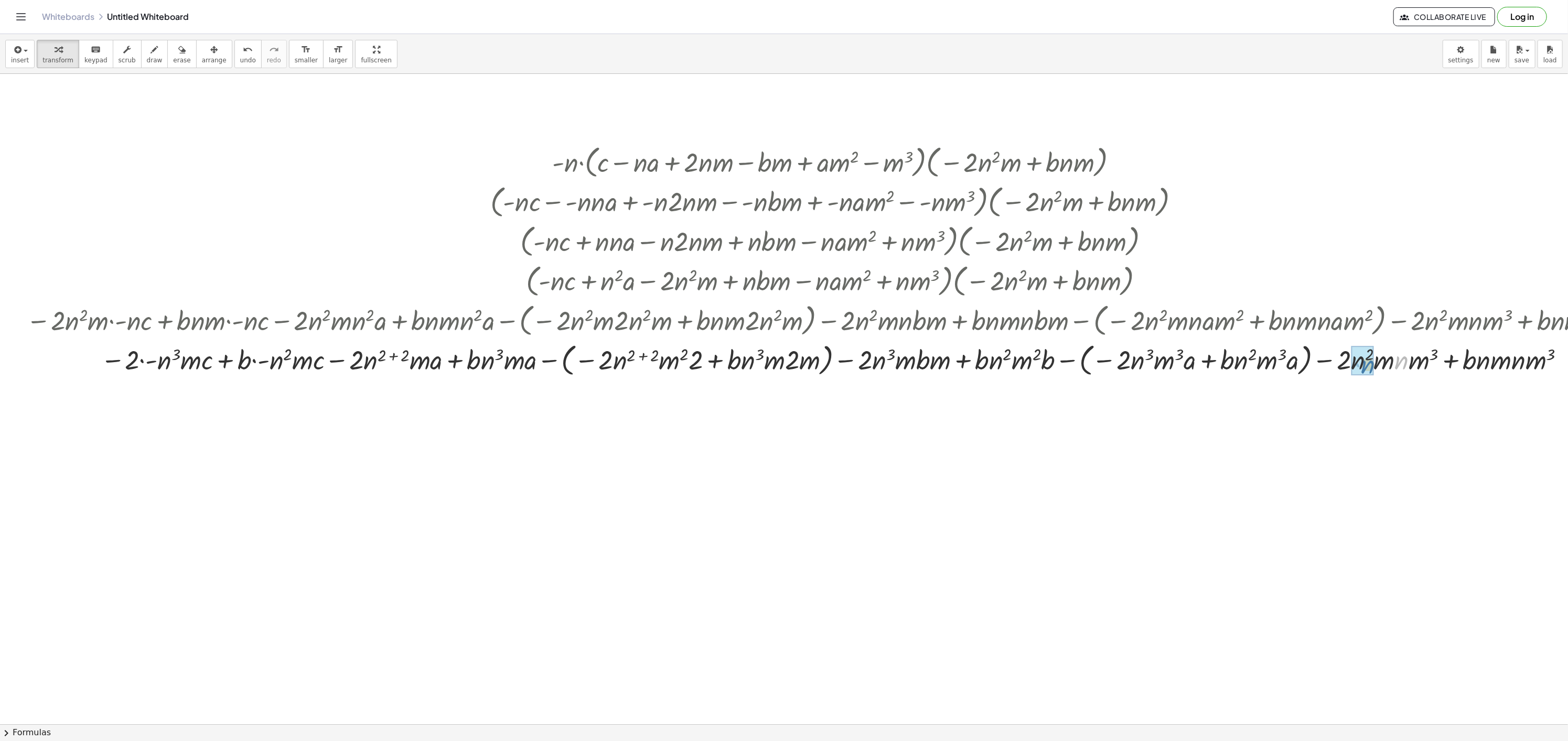
drag, startPoint x: 1396, startPoint y: 363, endPoint x: 1366, endPoint y: 365, distance: 30.1
drag, startPoint x: 1509, startPoint y: 356, endPoint x: 1479, endPoint y: 362, distance: 30.6
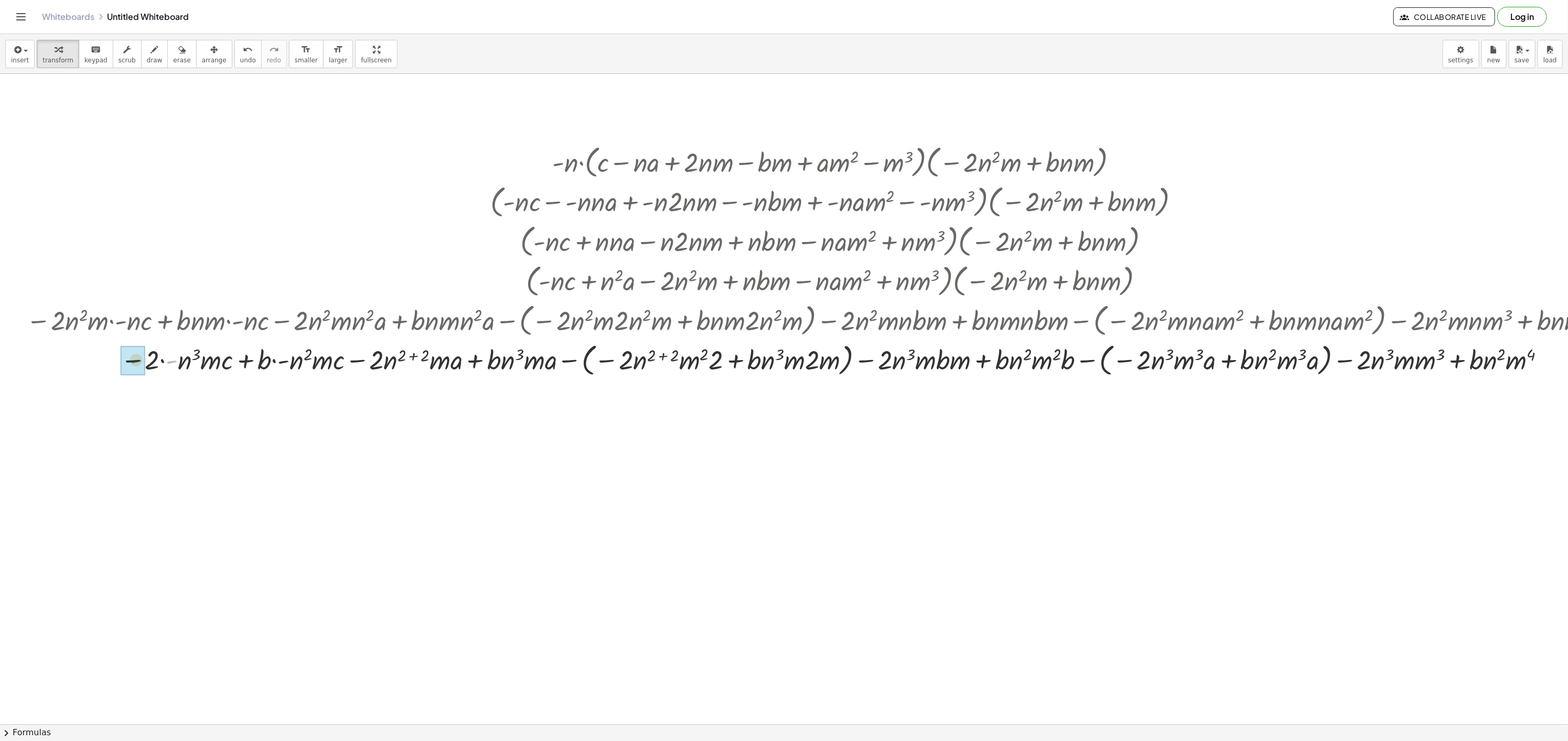
drag, startPoint x: 170, startPoint y: 364, endPoint x: 135, endPoint y: 363, distance: 35.0
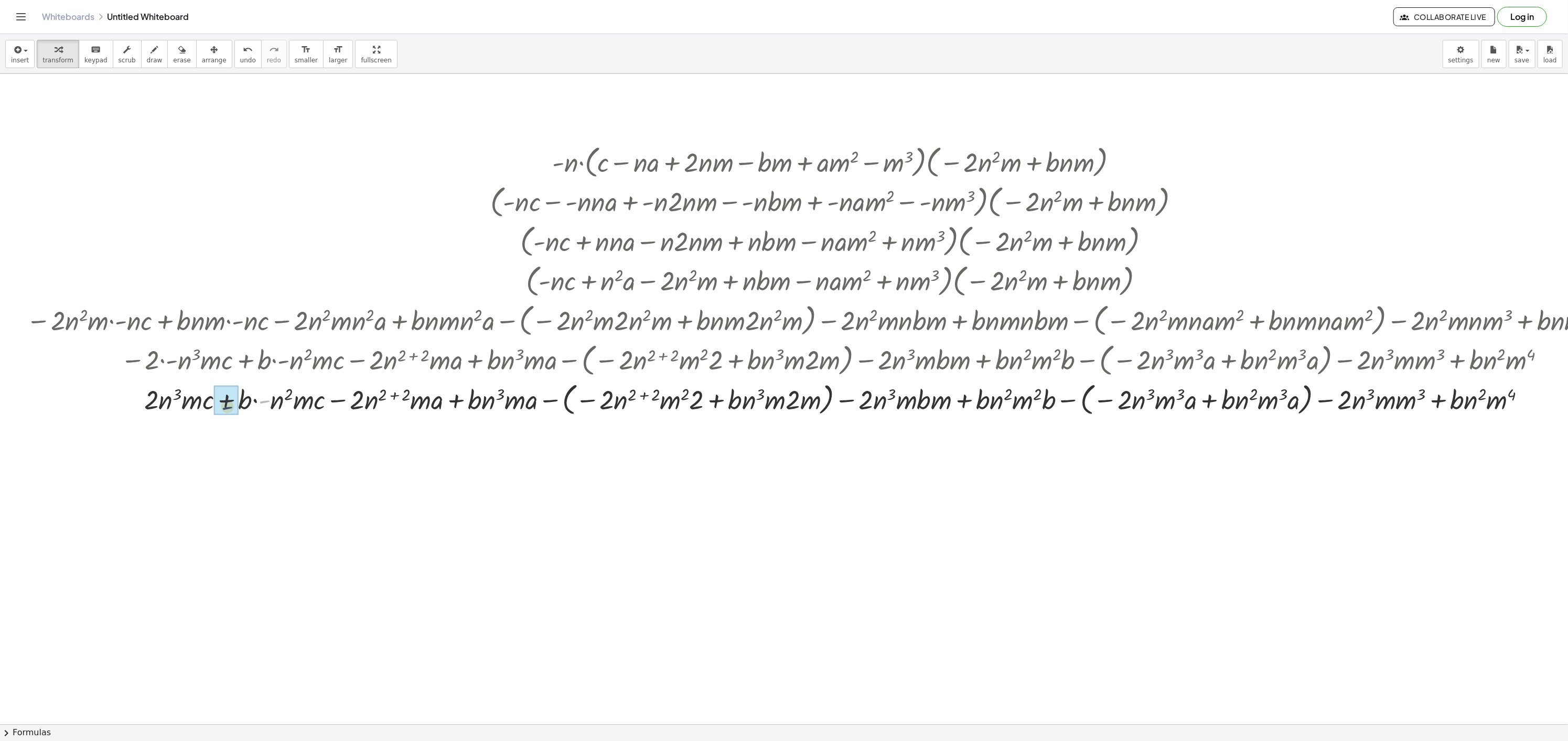
drag, startPoint x: 260, startPoint y: 403, endPoint x: 221, endPoint y: 410, distance: 39.6
click at [630, 395] on div at bounding box center [834, 398] width 1627 height 40
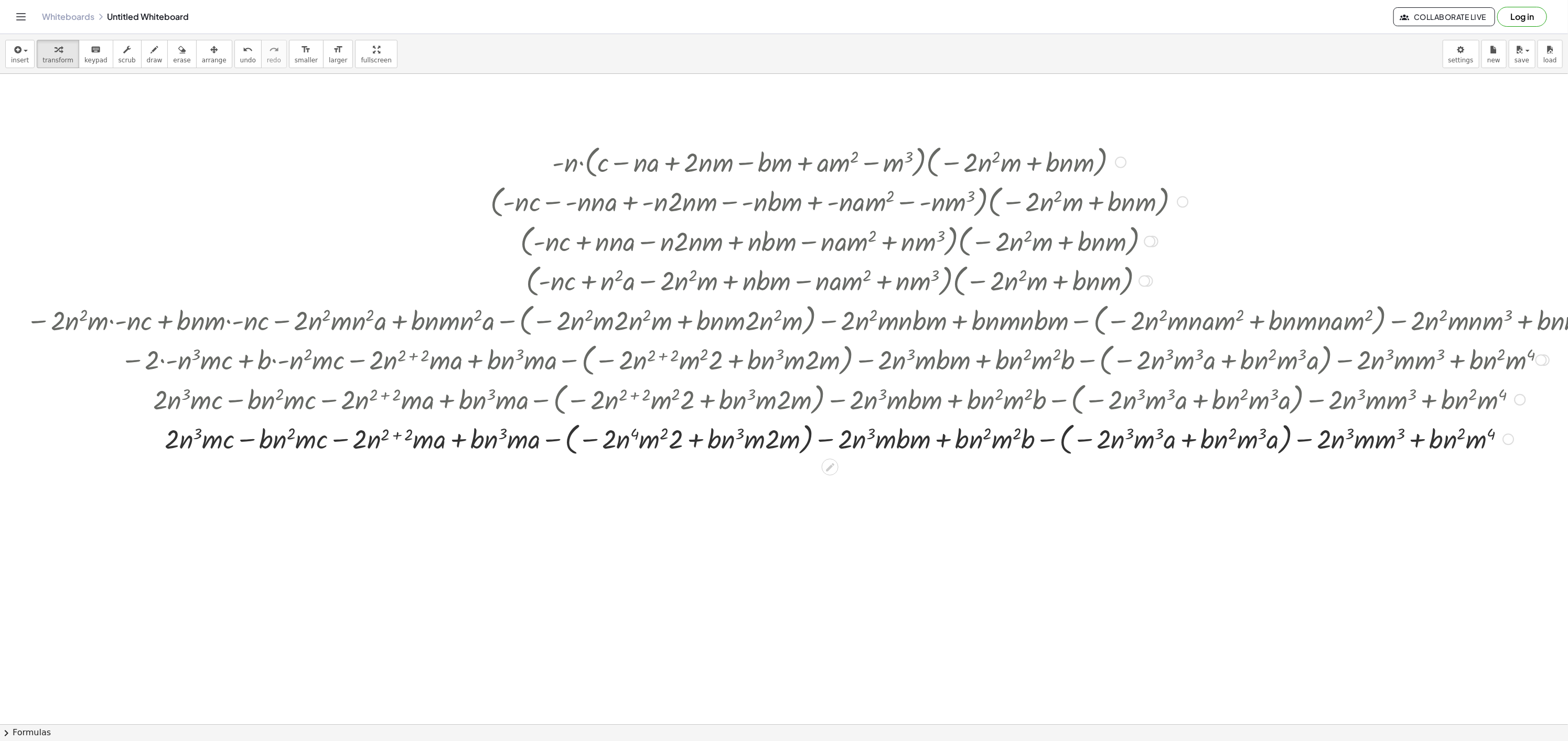
click at [395, 433] on div at bounding box center [834, 438] width 1627 height 40
click at [539, 444] on div at bounding box center [834, 438] width 1627 height 40
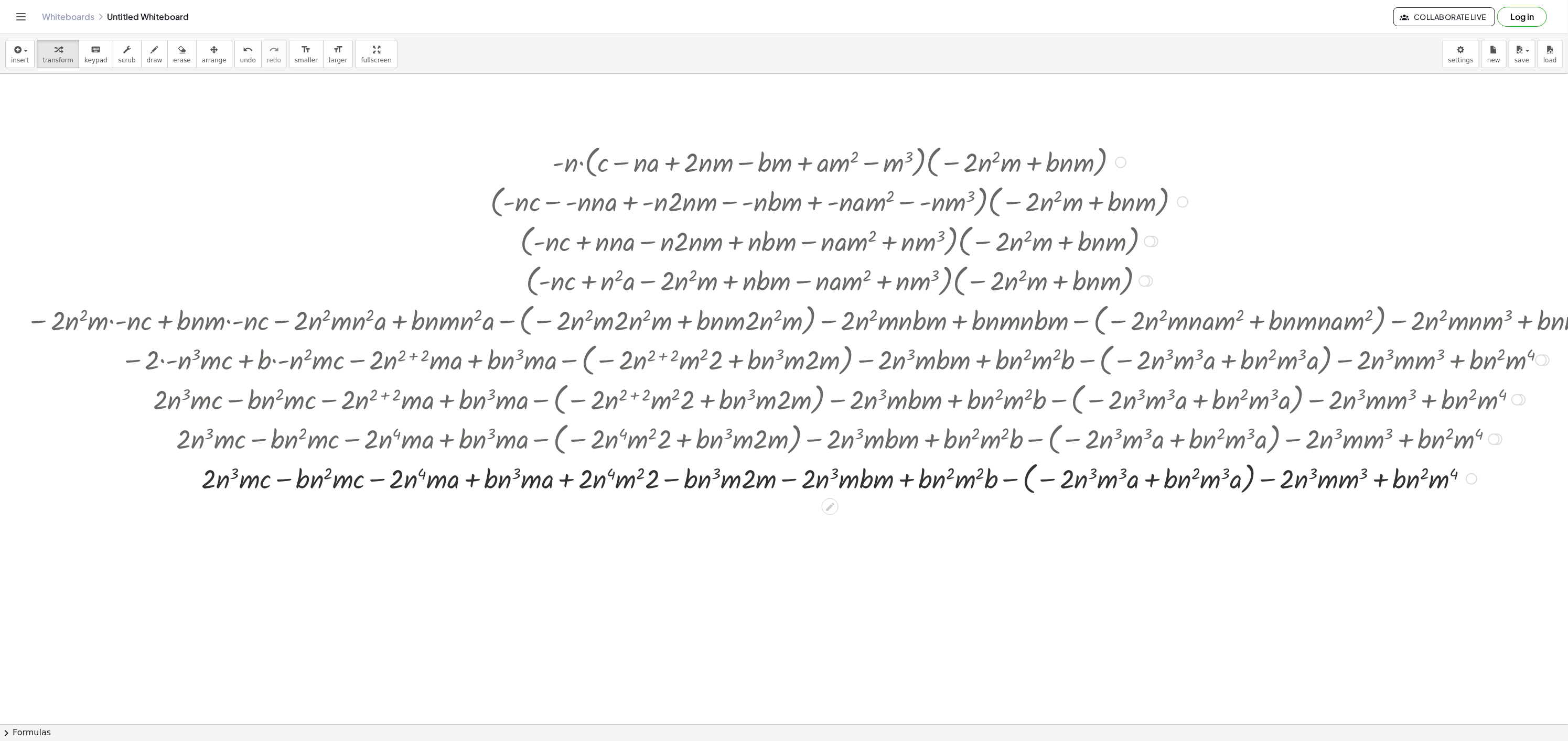
click at [1010, 481] on div at bounding box center [834, 478] width 1627 height 40
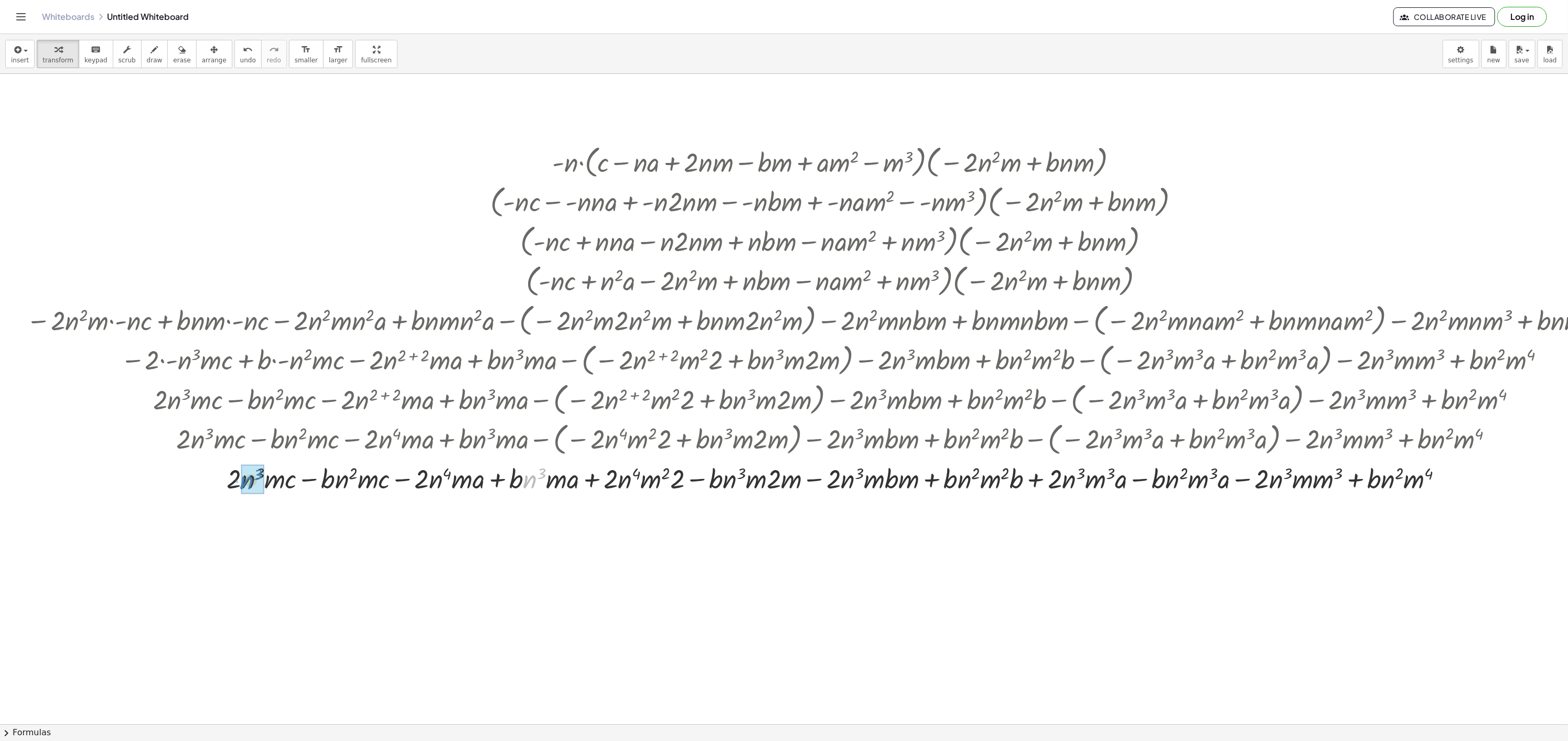
drag, startPoint x: 529, startPoint y: 489, endPoint x: 249, endPoint y: 493, distance: 280.0
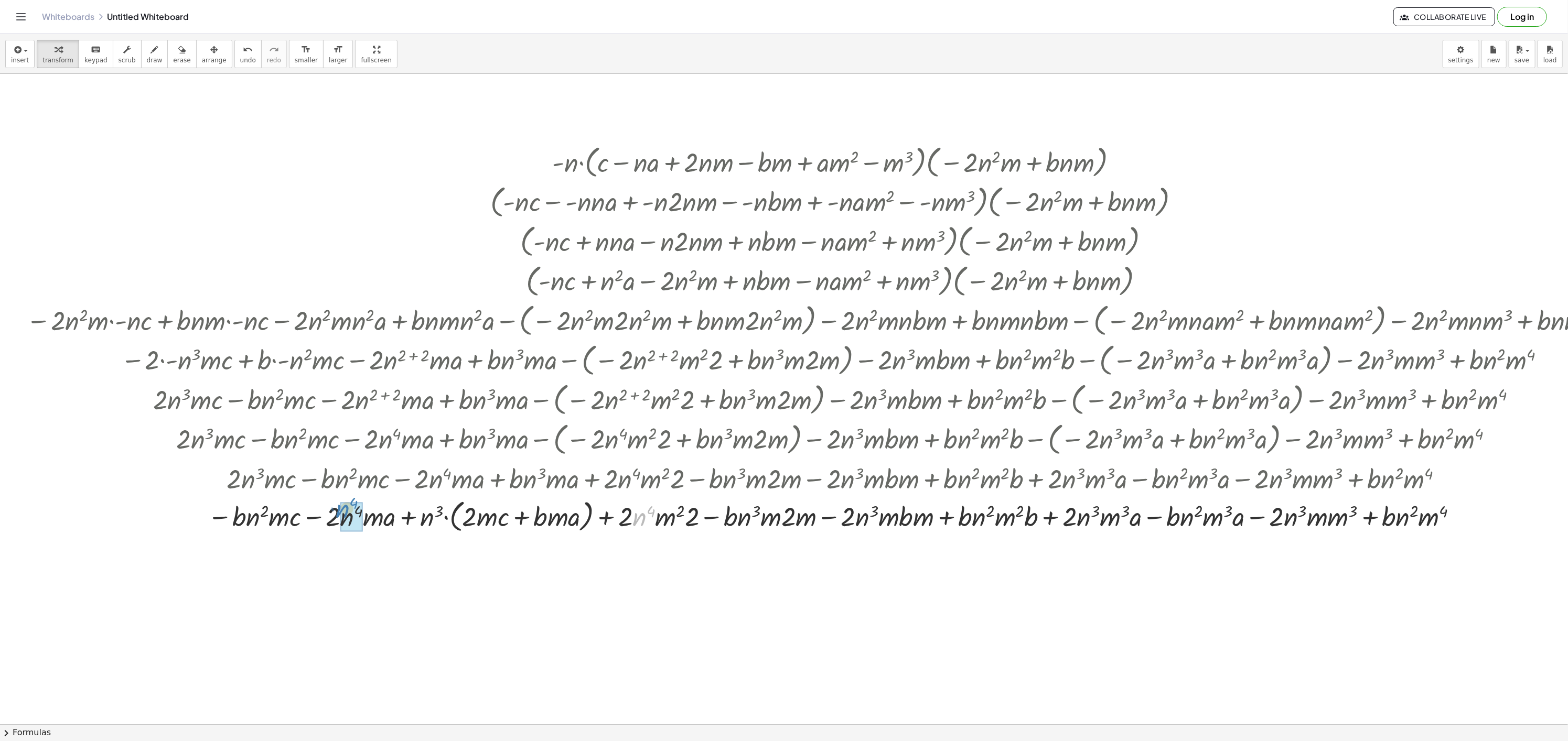
drag, startPoint x: 643, startPoint y: 523, endPoint x: 351, endPoint y: 515, distance: 292.1
drag, startPoint x: 995, startPoint y: 521, endPoint x: 325, endPoint y: 532, distance: 670.1
click at [227, 526] on div at bounding box center [834, 515] width 1627 height 40
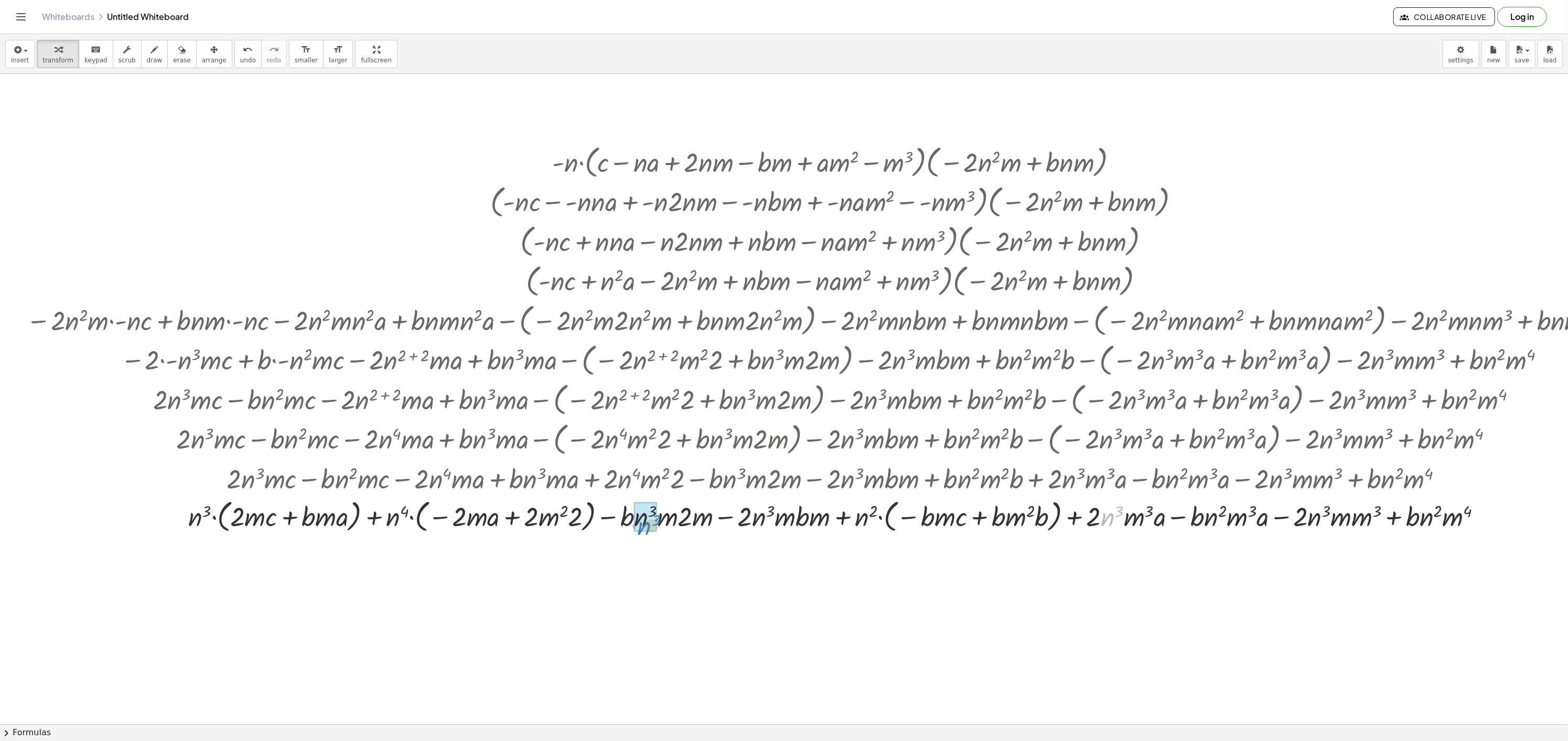
drag, startPoint x: 1111, startPoint y: 516, endPoint x: 647, endPoint y: 525, distance: 464.1
drag, startPoint x: 961, startPoint y: 516, endPoint x: 181, endPoint y: 525, distance: 780.1
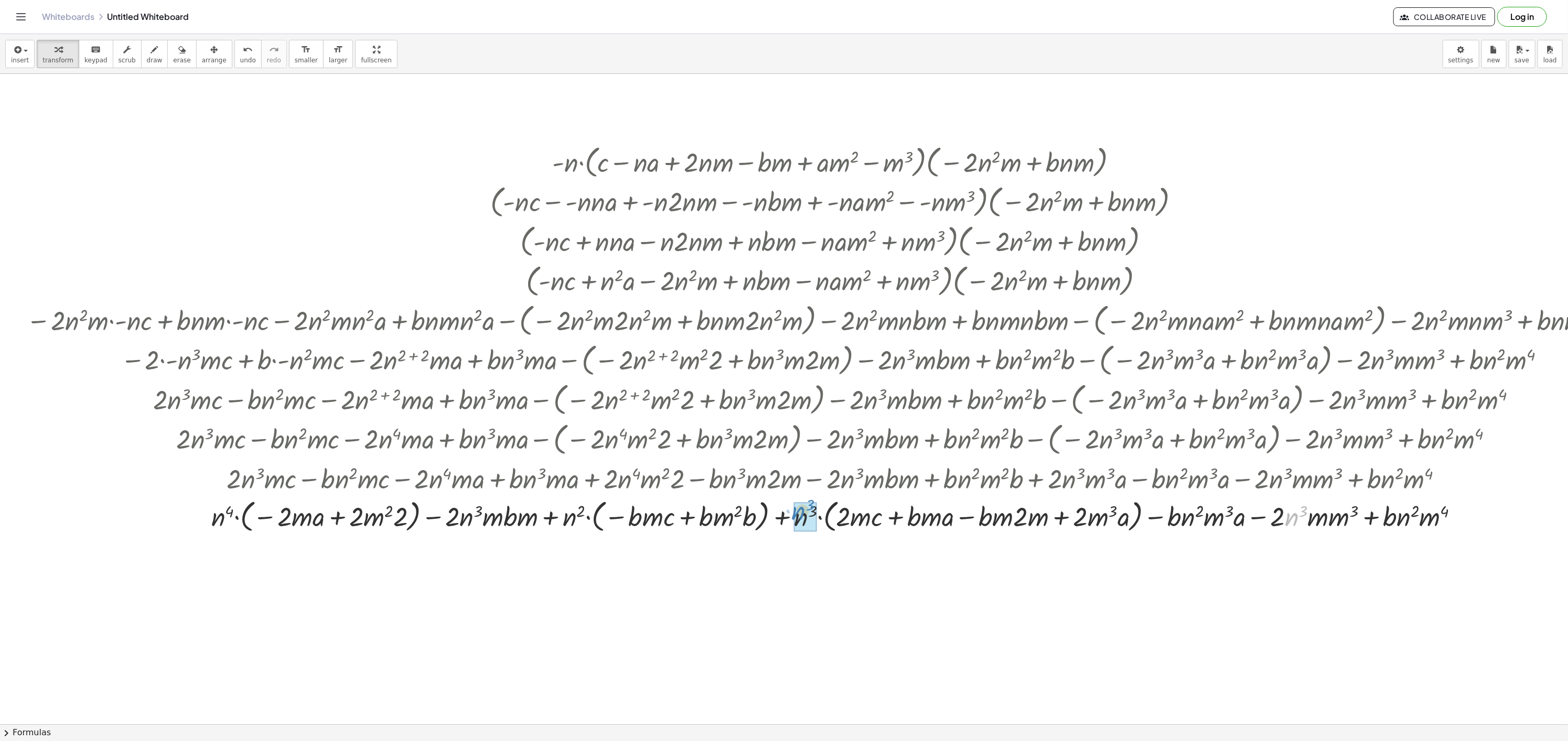
drag, startPoint x: 1293, startPoint y: 521, endPoint x: 800, endPoint y: 515, distance: 493.0
drag, startPoint x: 1388, startPoint y: 519, endPoint x: 577, endPoint y: 518, distance: 811.0
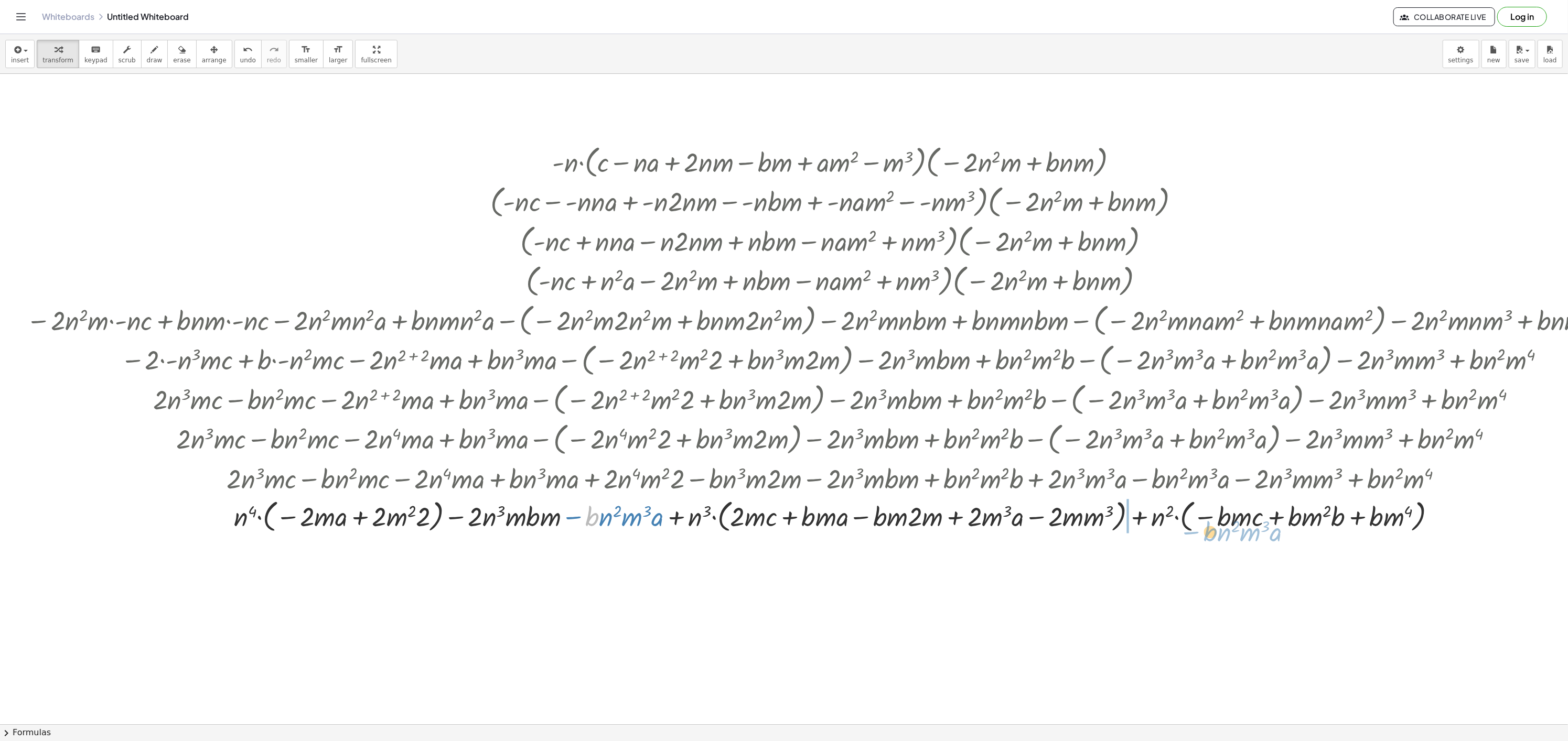
drag, startPoint x: 596, startPoint y: 519, endPoint x: 1201, endPoint y: 531, distance: 605.1
click at [1201, 531] on div at bounding box center [834, 515] width 1627 height 40
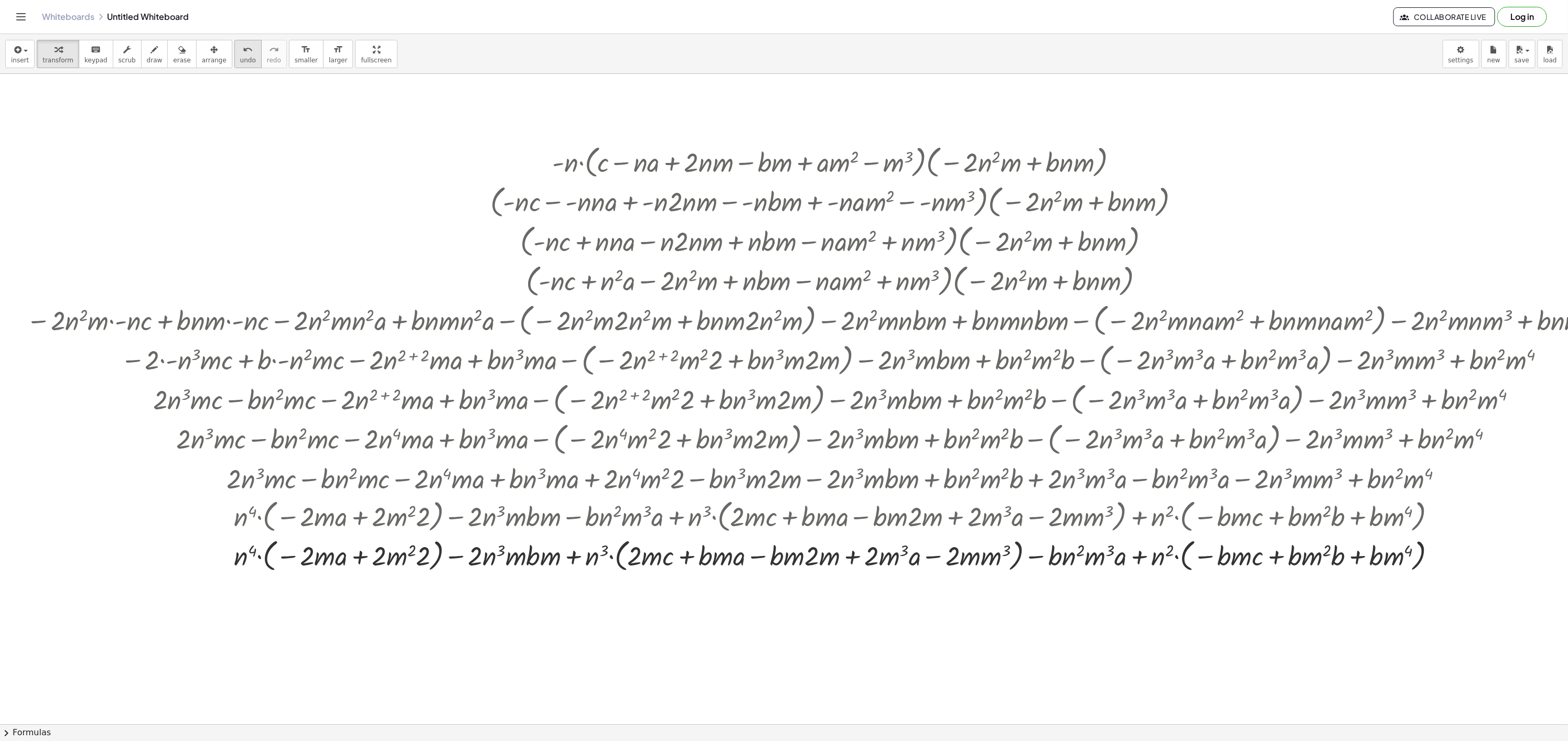
click at [235, 64] on button "undo undo" at bounding box center [248, 54] width 27 height 28
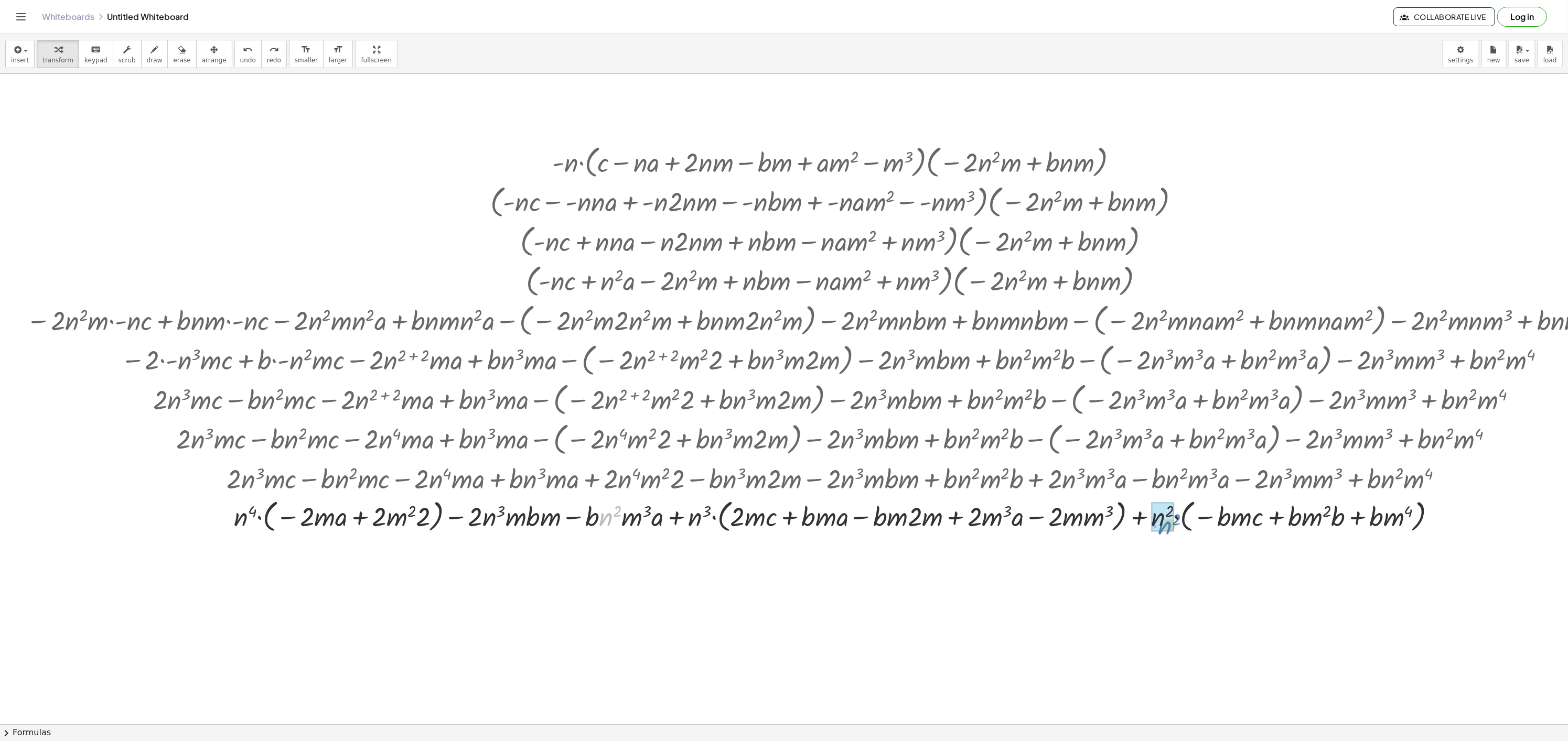
drag, startPoint x: 604, startPoint y: 526, endPoint x: 1162, endPoint y: 535, distance: 558.1
click at [1162, 535] on div at bounding box center [834, 515] width 1627 height 40
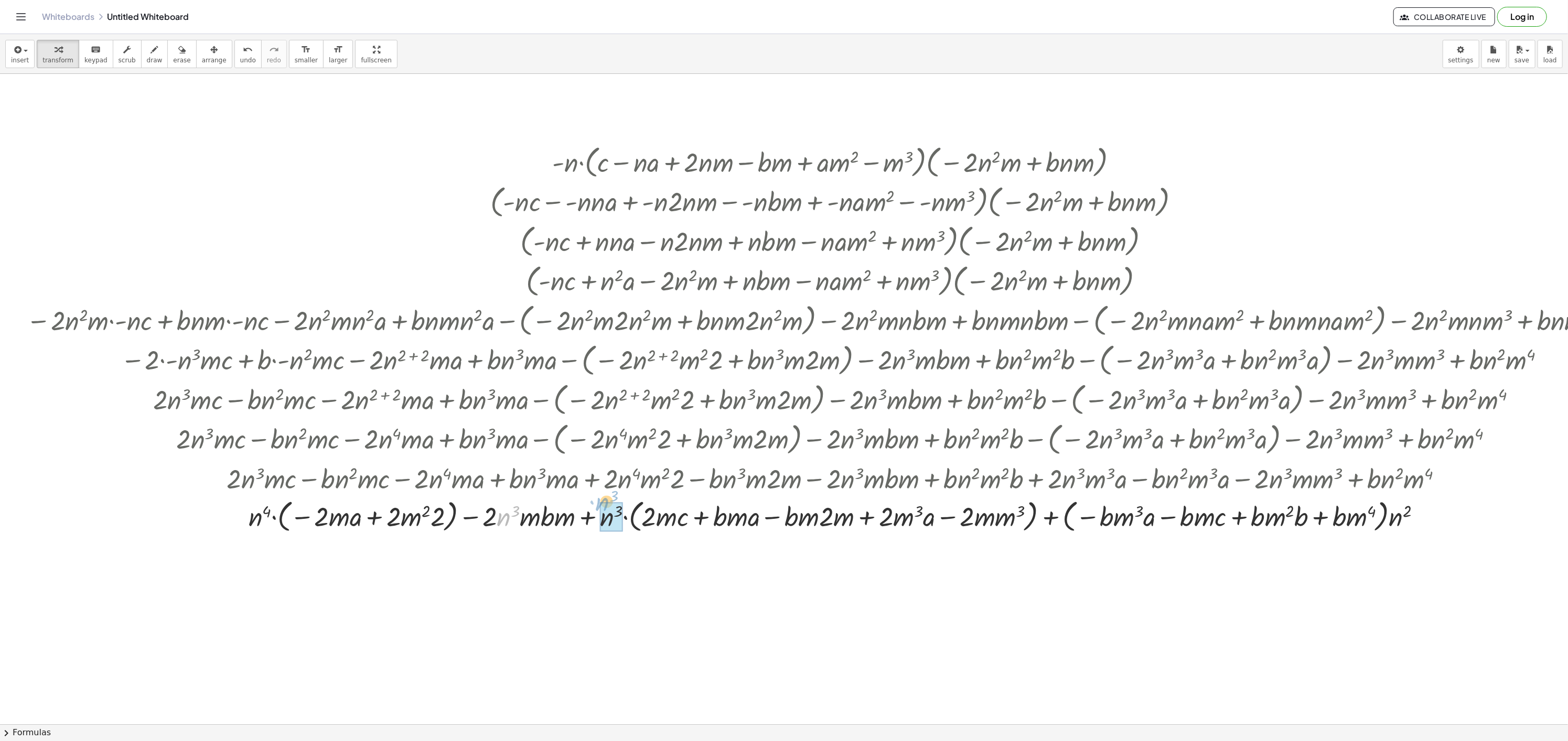
drag, startPoint x: 500, startPoint y: 519, endPoint x: 599, endPoint y: 504, distance: 100.1
drag, startPoint x: 578, startPoint y: 523, endPoint x: 720, endPoint y: 521, distance: 142.0
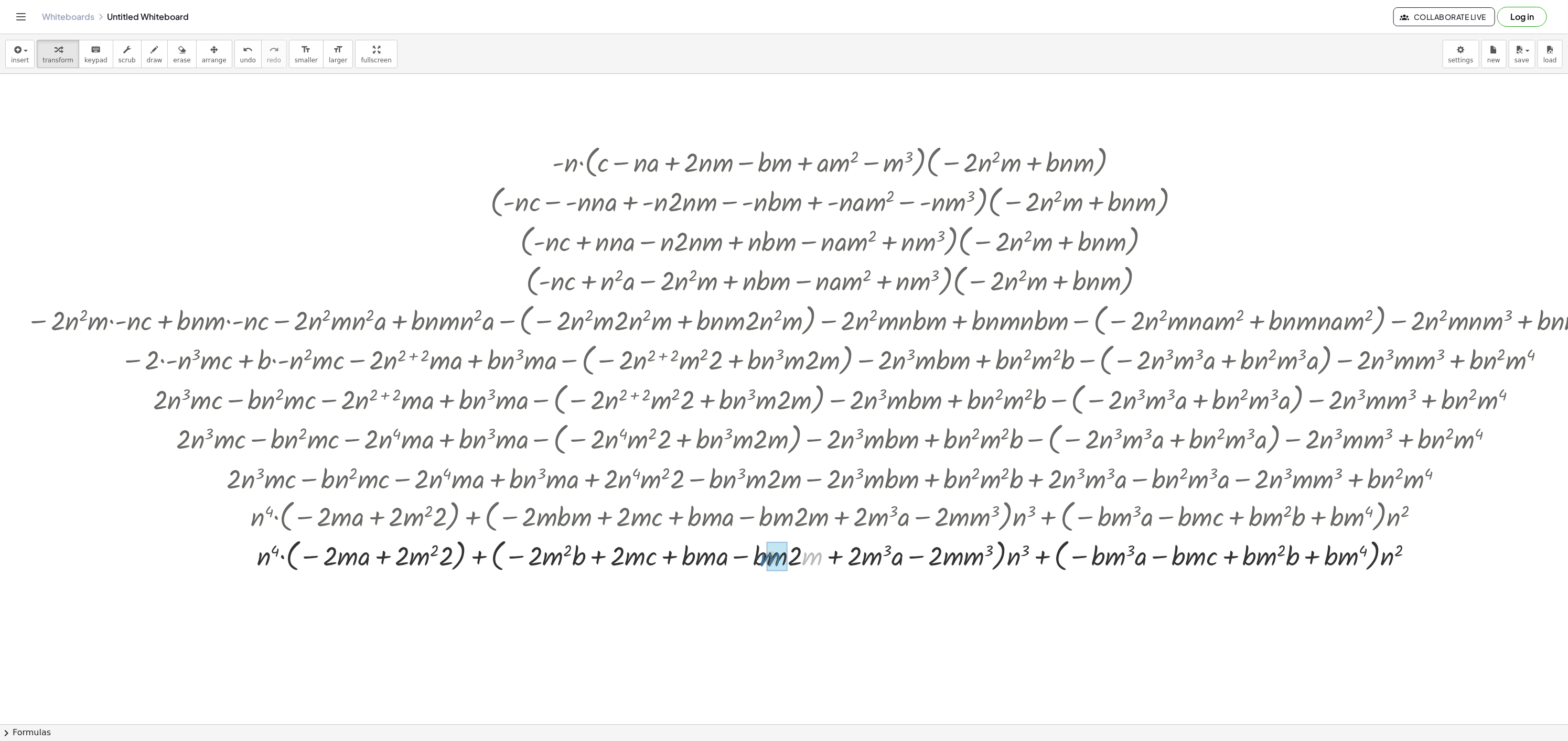
drag, startPoint x: 807, startPoint y: 560, endPoint x: 770, endPoint y: 563, distance: 37.1
drag, startPoint x: 968, startPoint y: 563, endPoint x: 943, endPoint y: 558, distance: 25.5
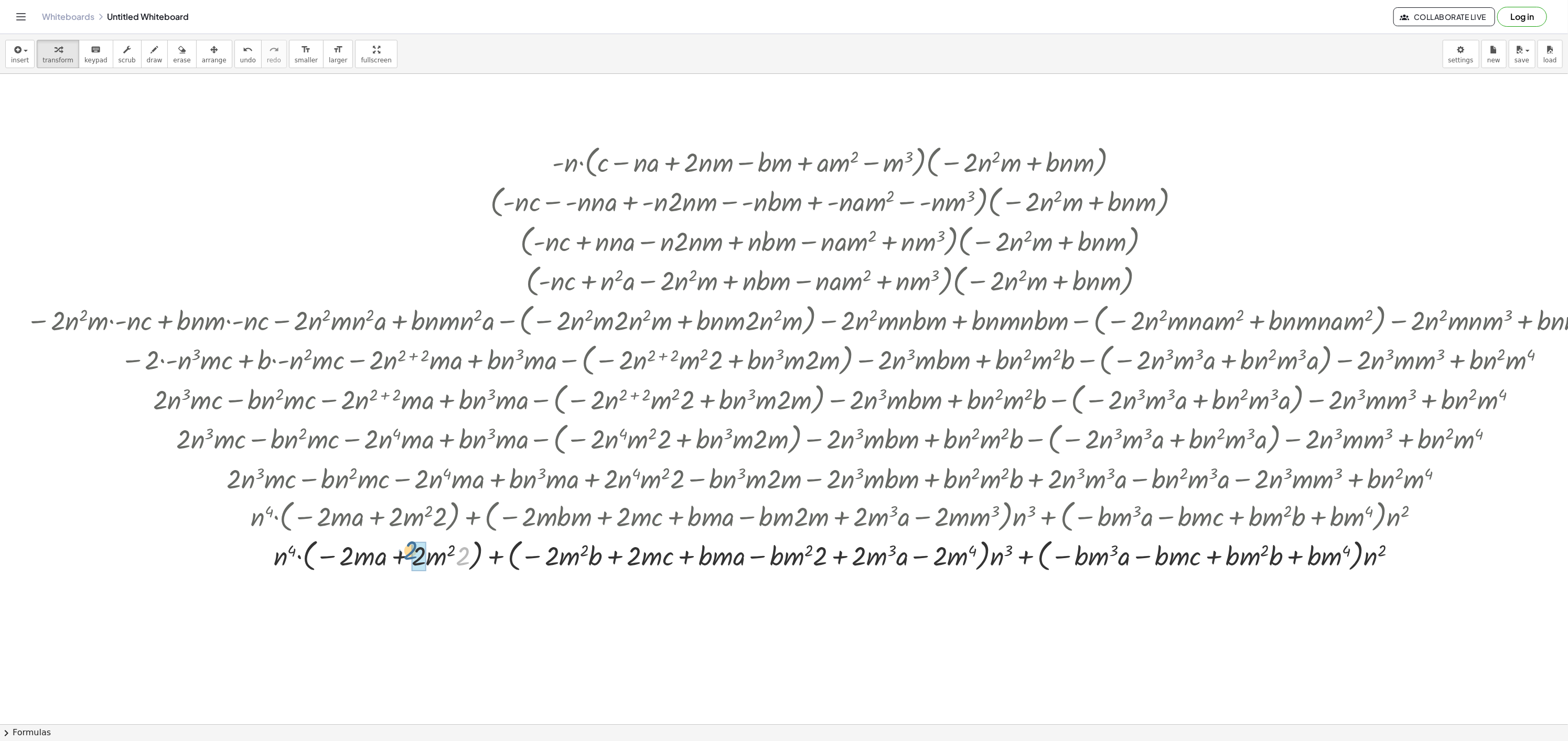
drag, startPoint x: 464, startPoint y: 561, endPoint x: 411, endPoint y: 555, distance: 53.3
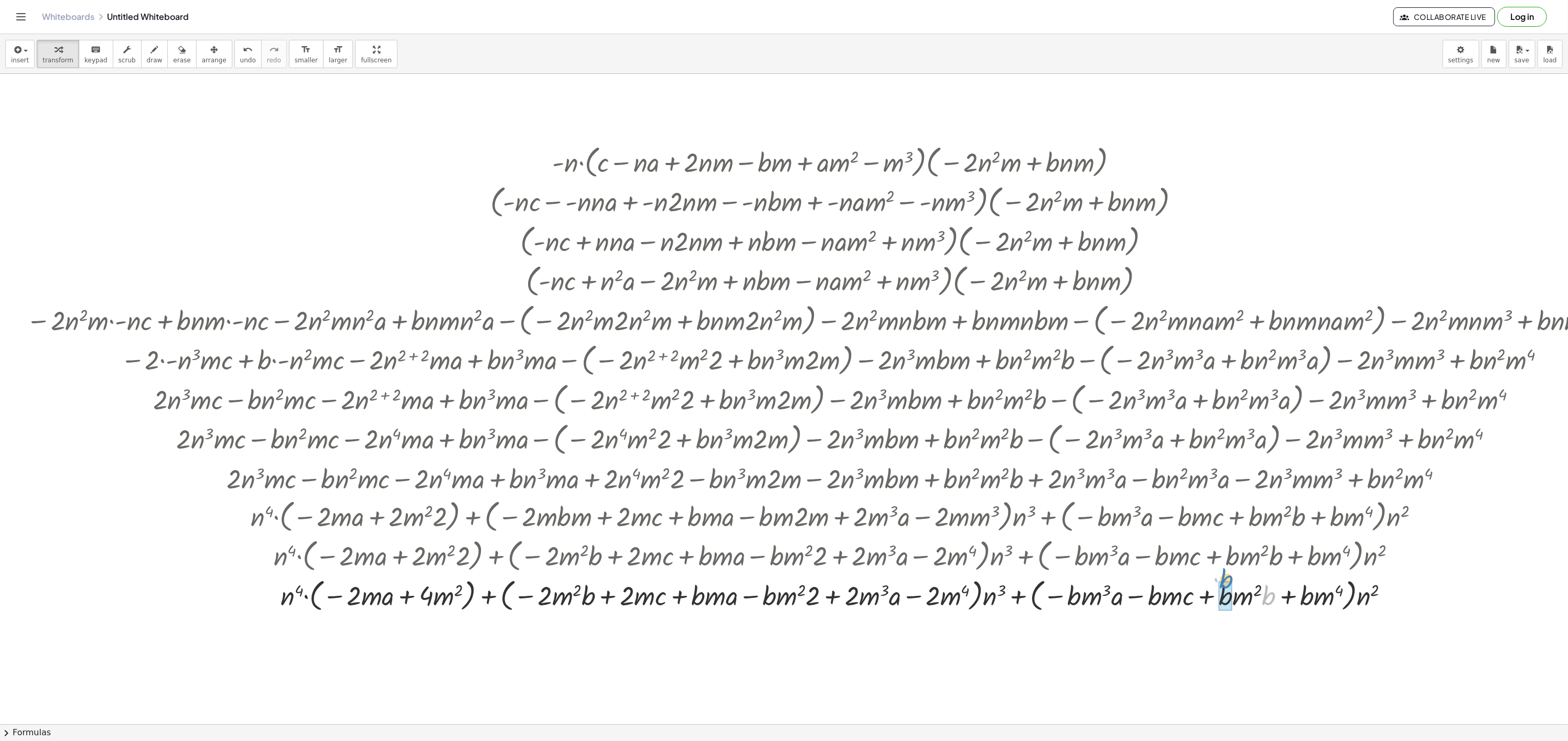
drag, startPoint x: 1266, startPoint y: 596, endPoint x: 1221, endPoint y: 583, distance: 46.8
click at [1221, 582] on div at bounding box center [834, 594] width 1627 height 40
